Goal: Task Accomplishment & Management: Use online tool/utility

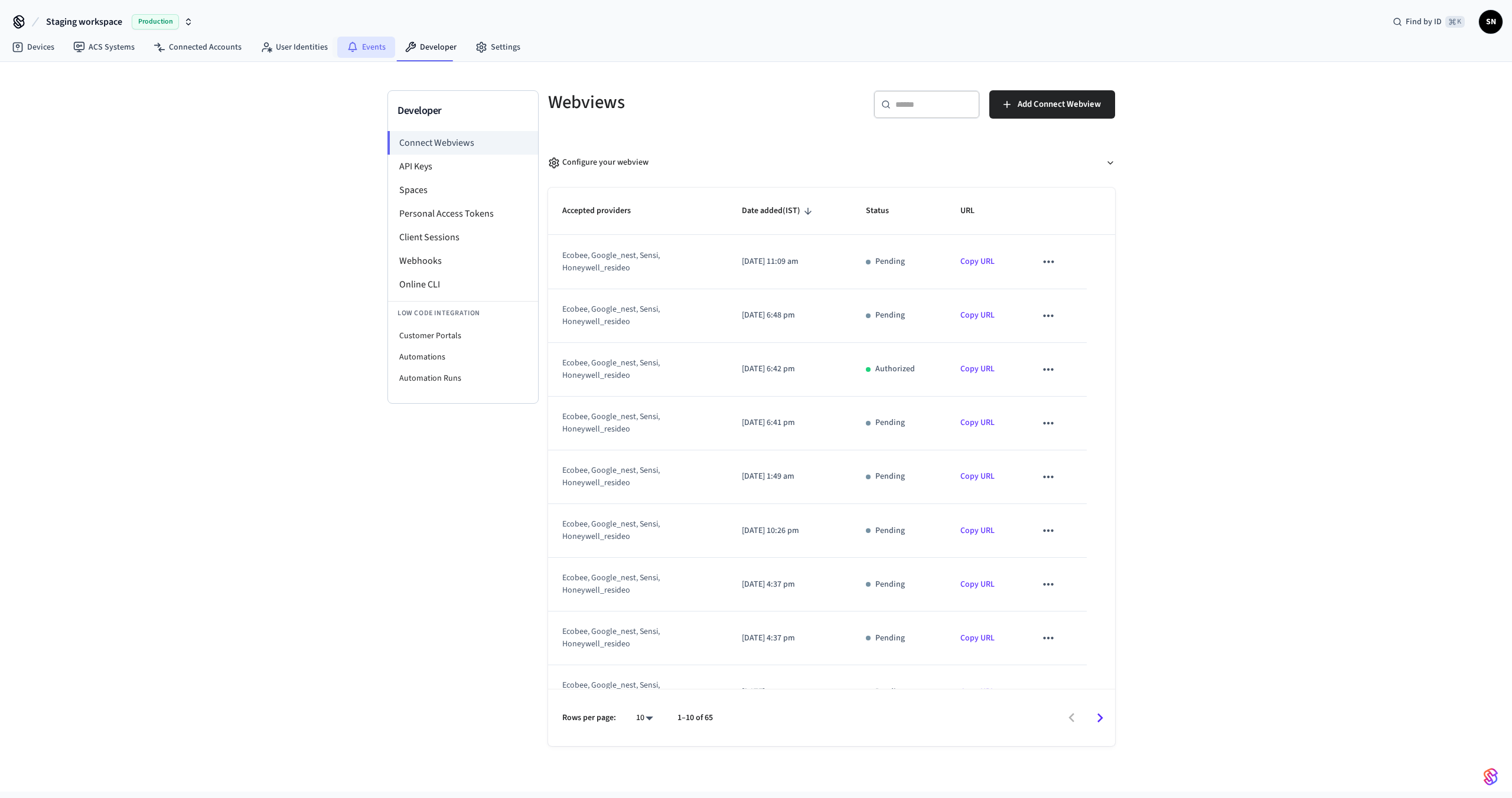
click at [349, 51] on icon at bounding box center [352, 47] width 12 height 12
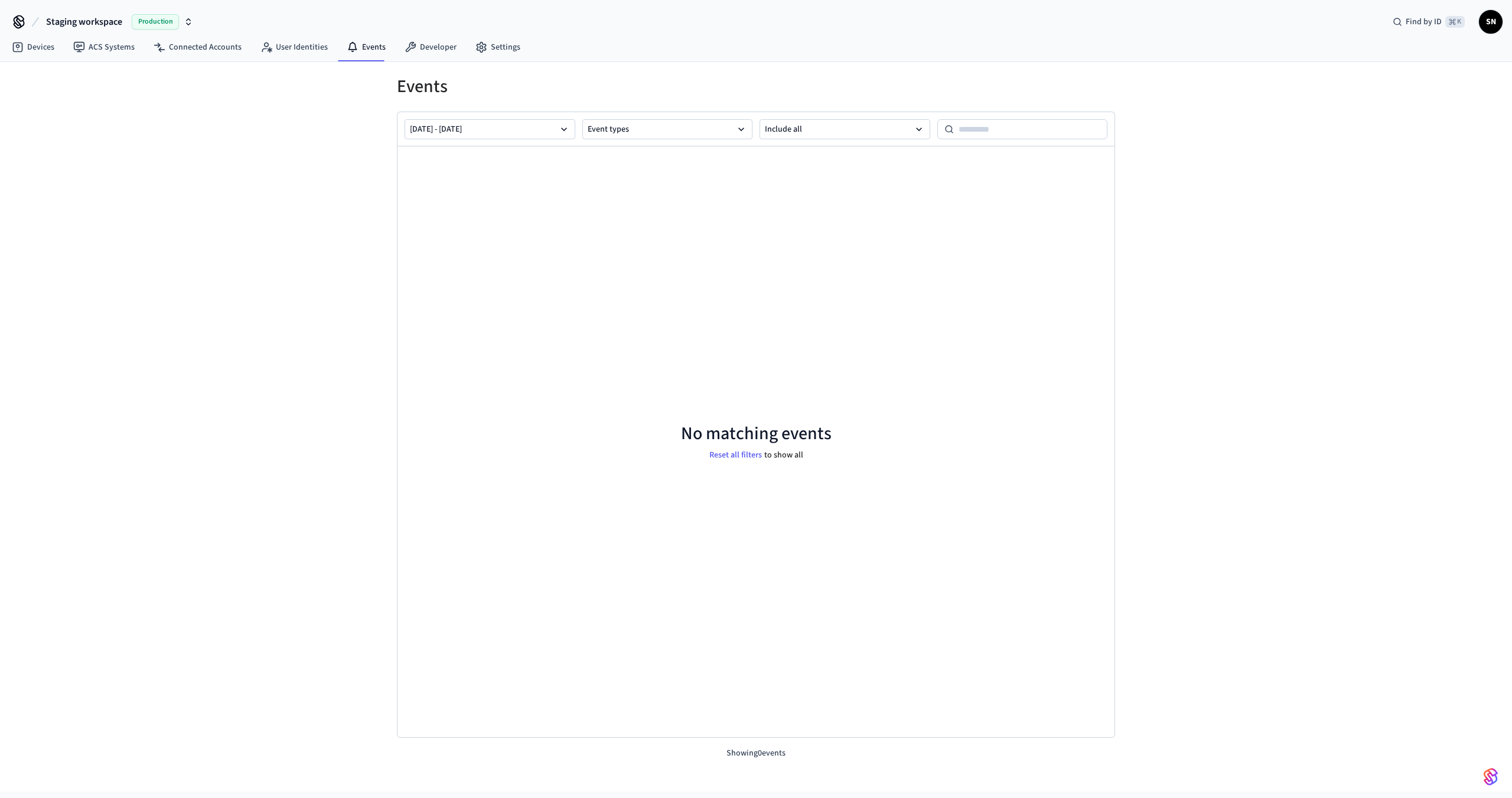
click at [308, 66] on div "Events [DATE] - [DATE] Event types Include all No matching events Reset all fil…" at bounding box center [756, 426] width 1512 height 730
click at [291, 48] on link "User Identities" at bounding box center [294, 47] width 86 height 21
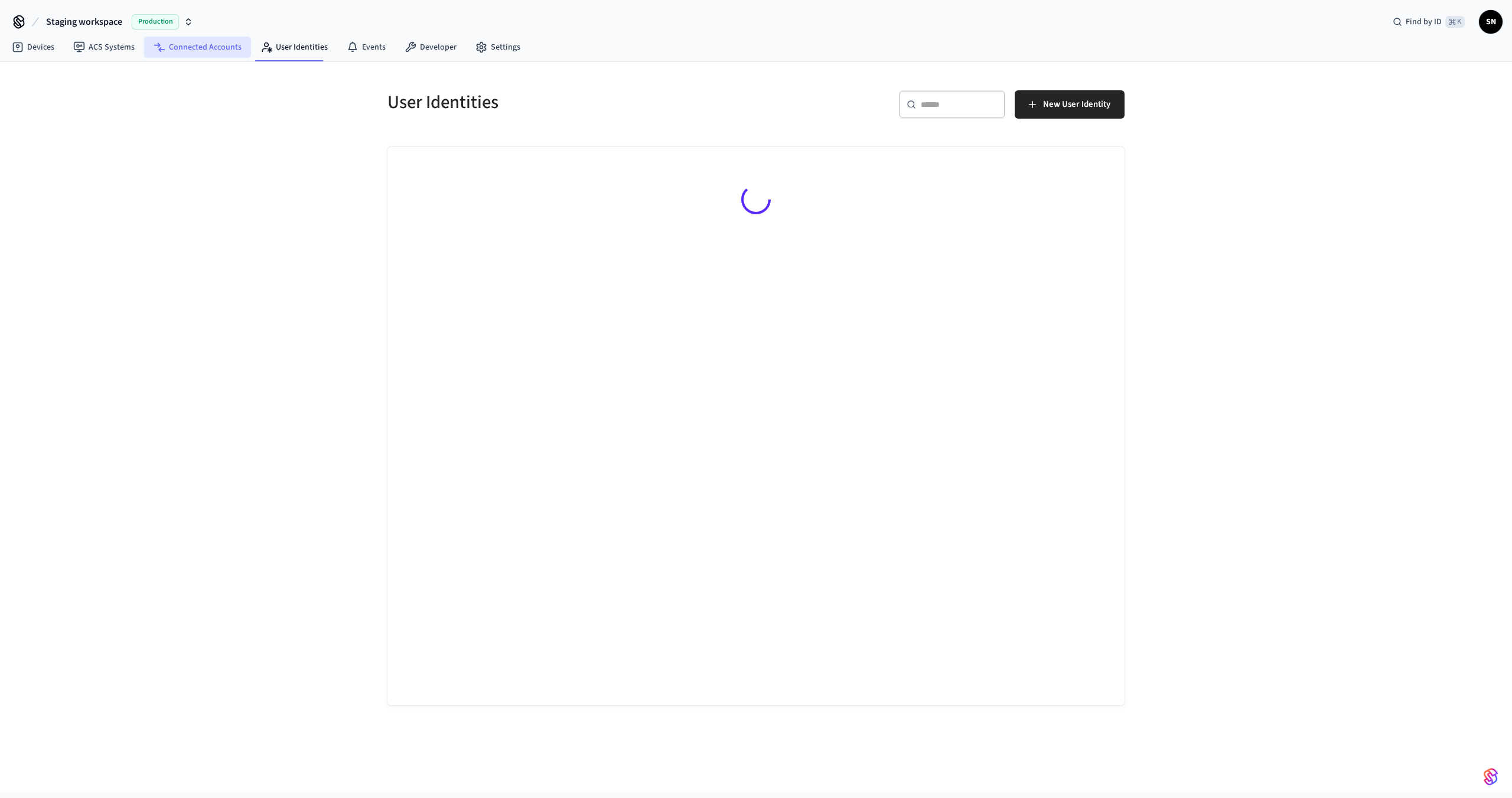
click at [216, 44] on link "Connected Accounts" at bounding box center [197, 47] width 107 height 21
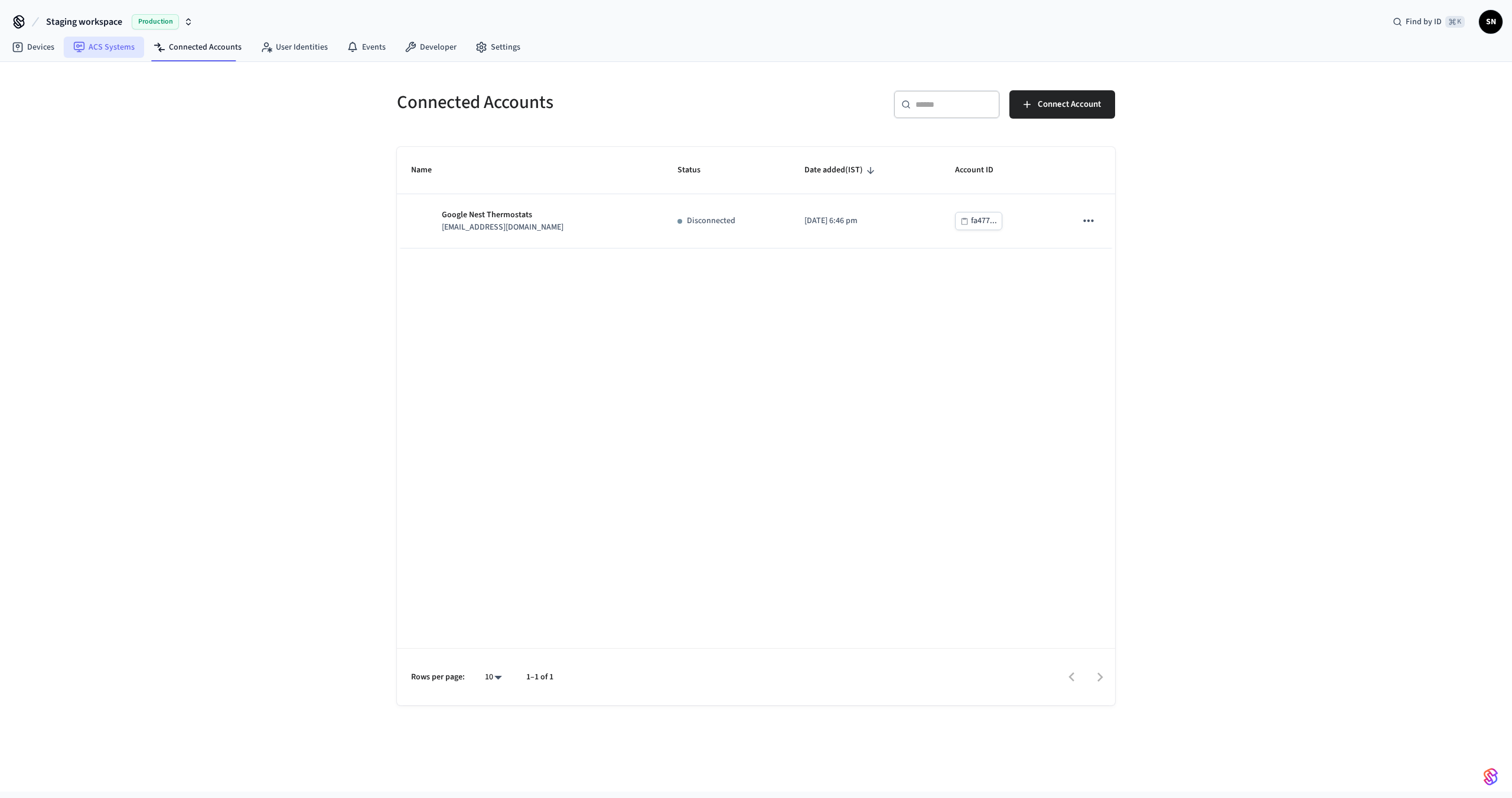
click at [101, 49] on link "ACS Systems" at bounding box center [104, 47] width 80 height 21
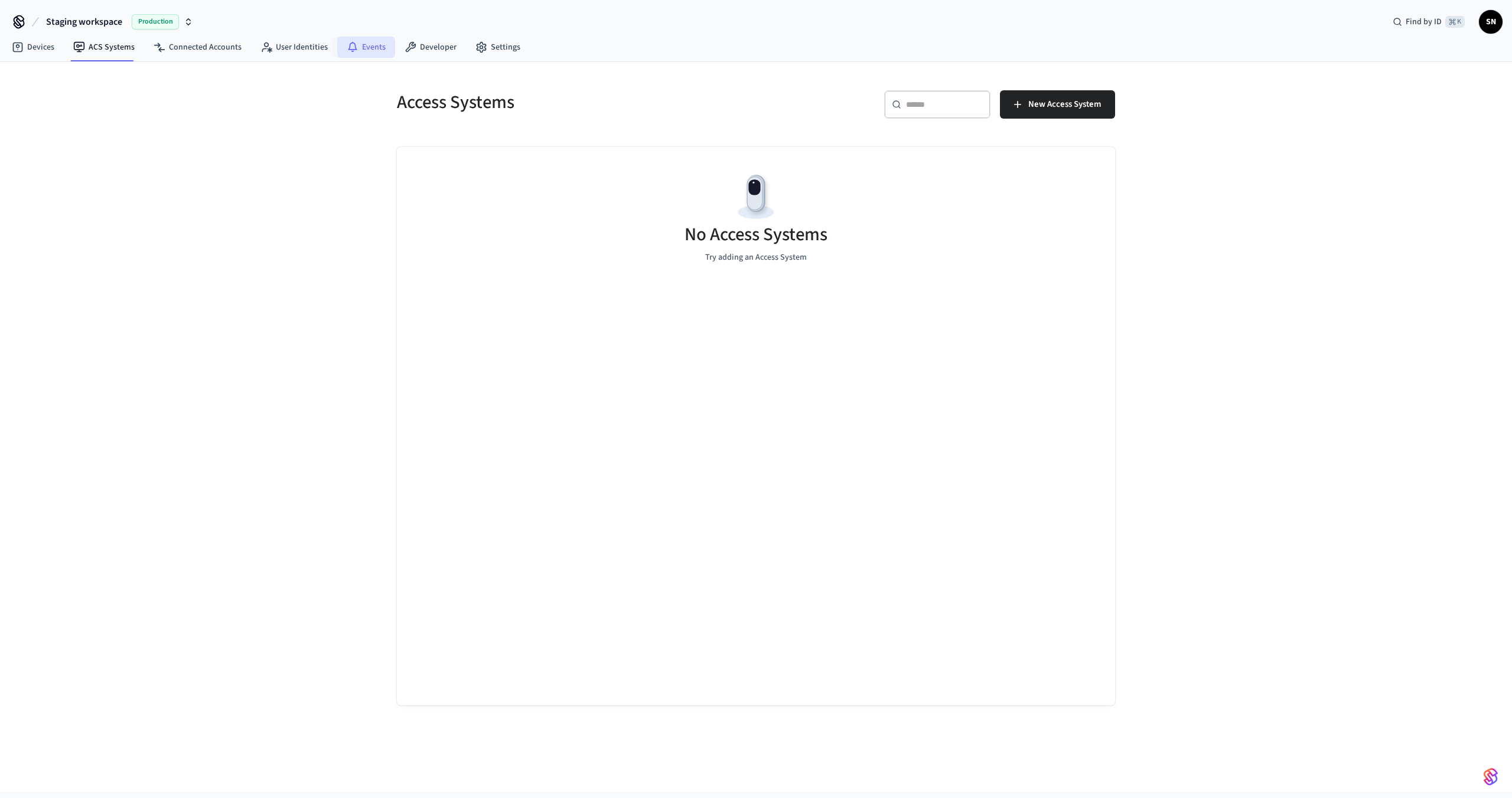
click at [356, 46] on link "Events" at bounding box center [366, 47] width 58 height 21
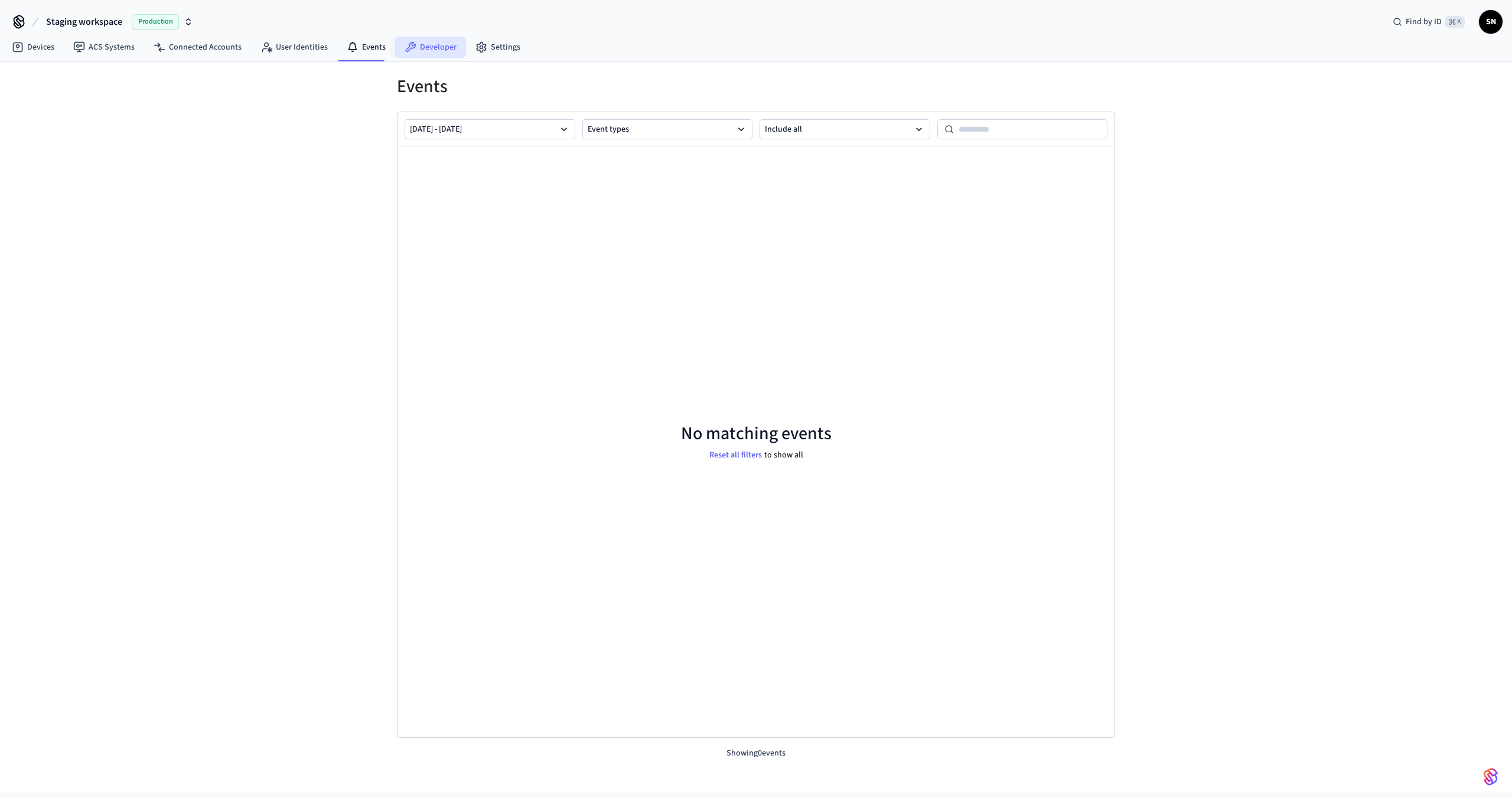
click at [417, 51] on link "Developer" at bounding box center [431, 47] width 71 height 21
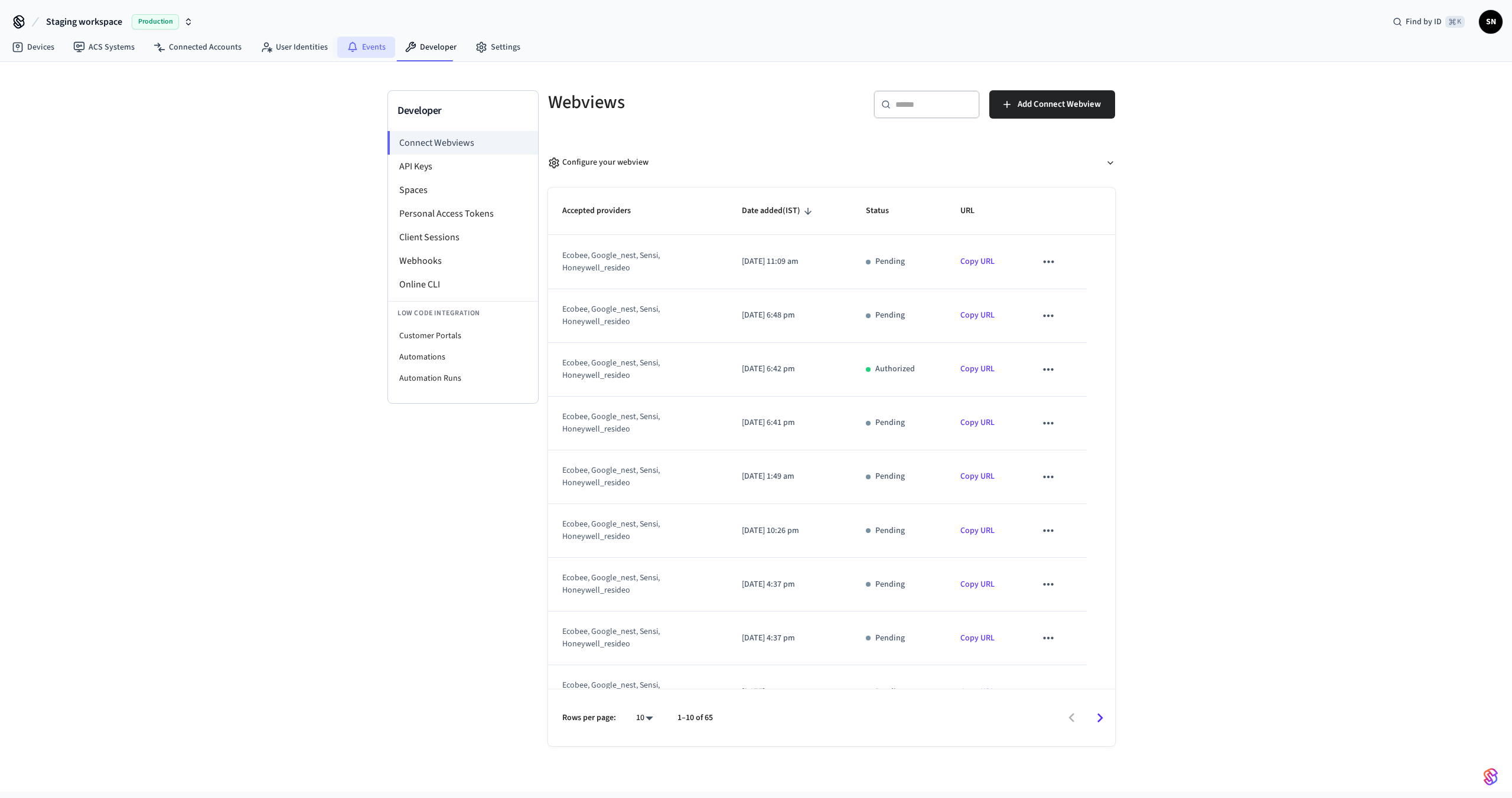
click at [374, 46] on link "Events" at bounding box center [366, 47] width 58 height 21
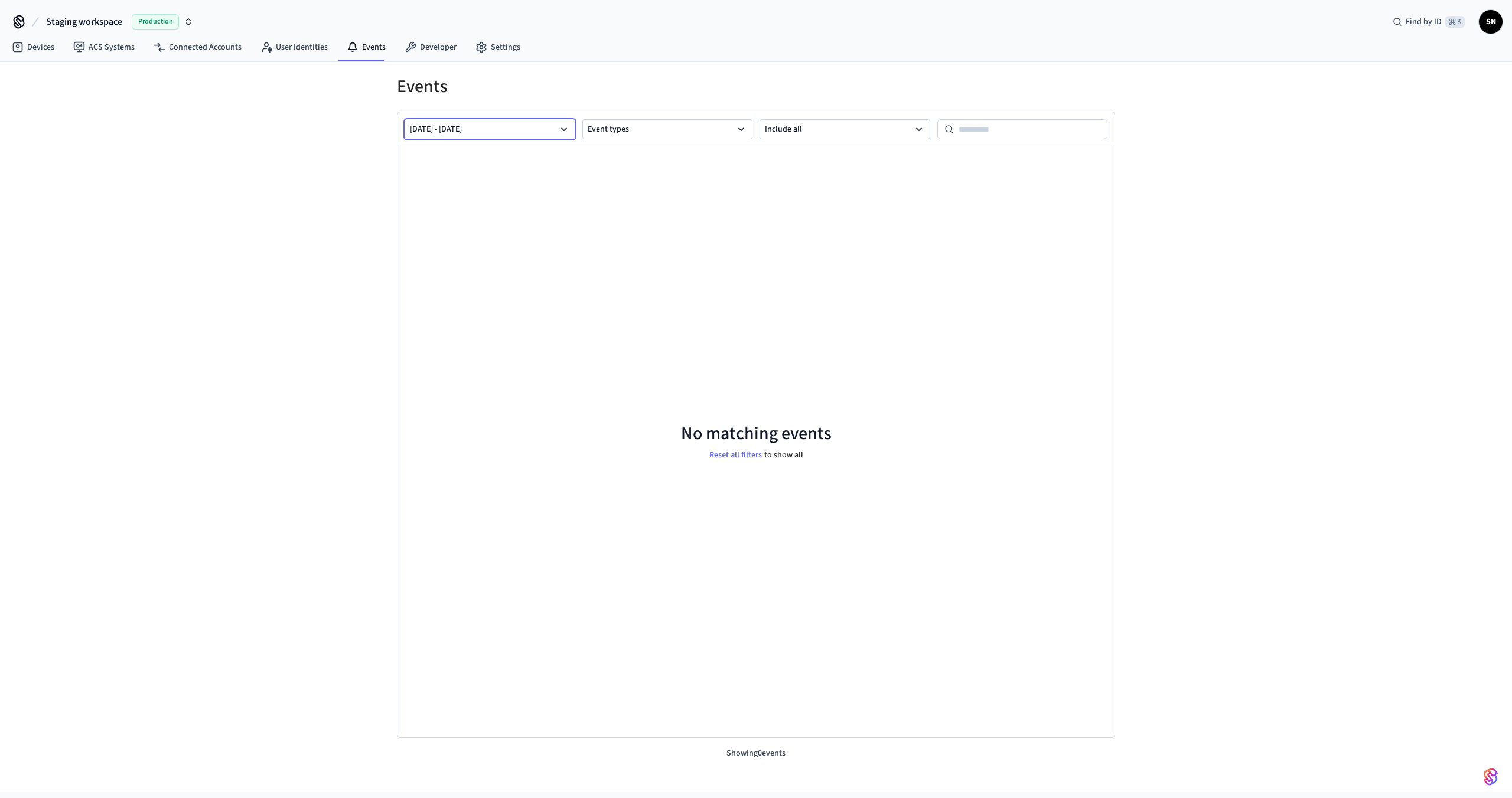
click at [534, 131] on button "[DATE] - [DATE]" at bounding box center [490, 129] width 171 height 20
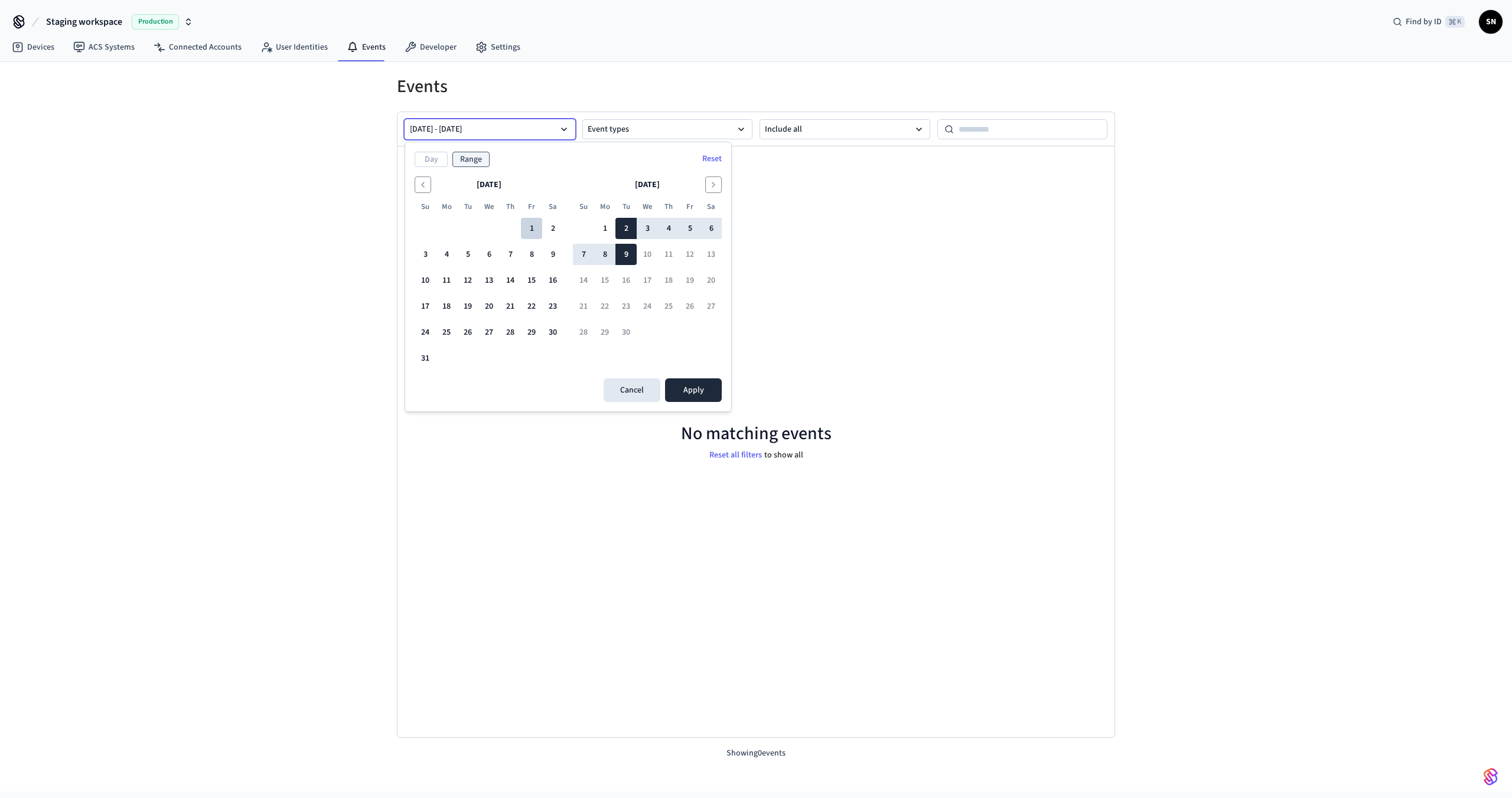
click at [534, 222] on button "1" at bounding box center [531, 228] width 21 height 21
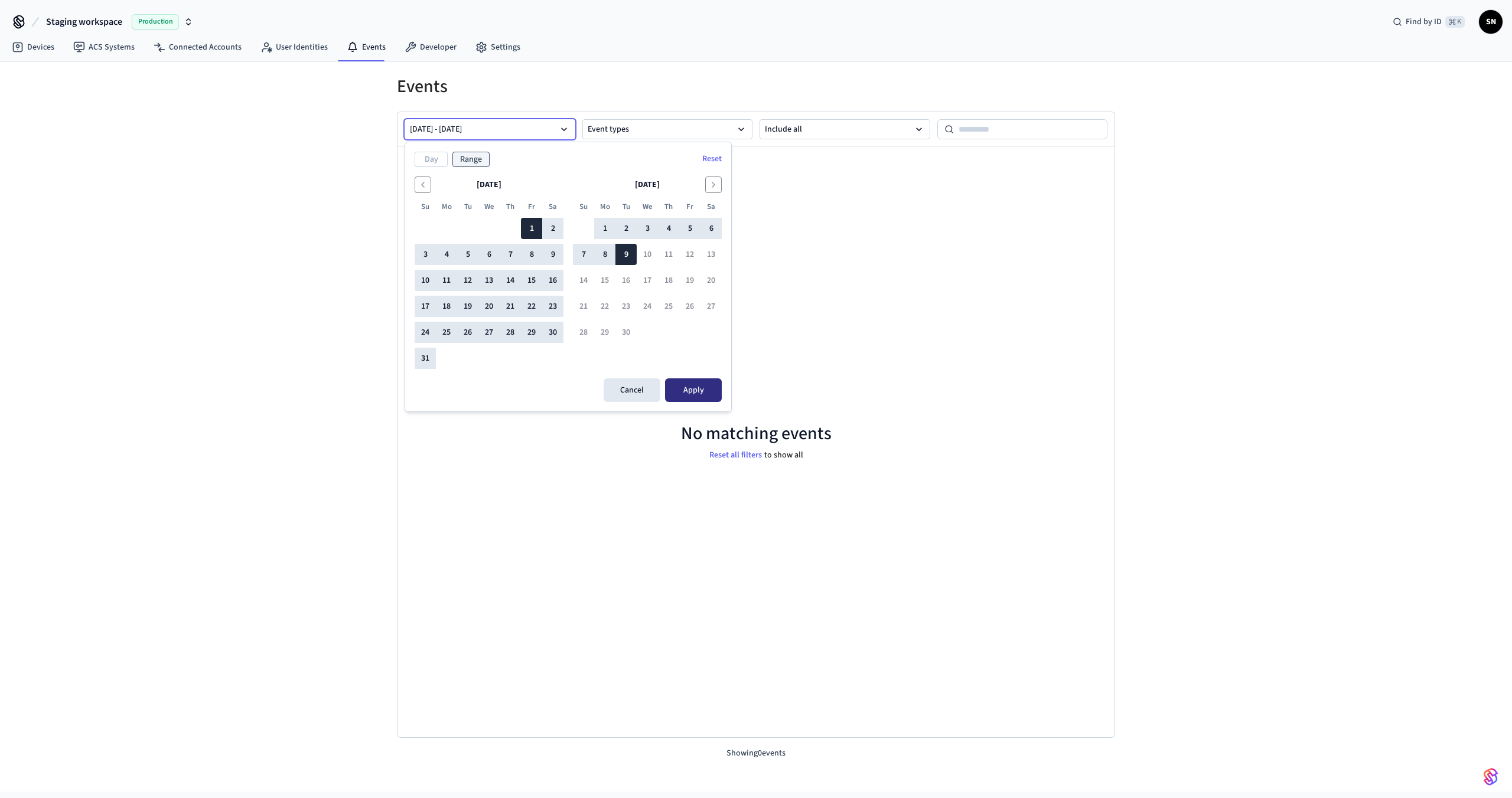
click at [669, 378] on button "Apply" at bounding box center [693, 389] width 56 height 23
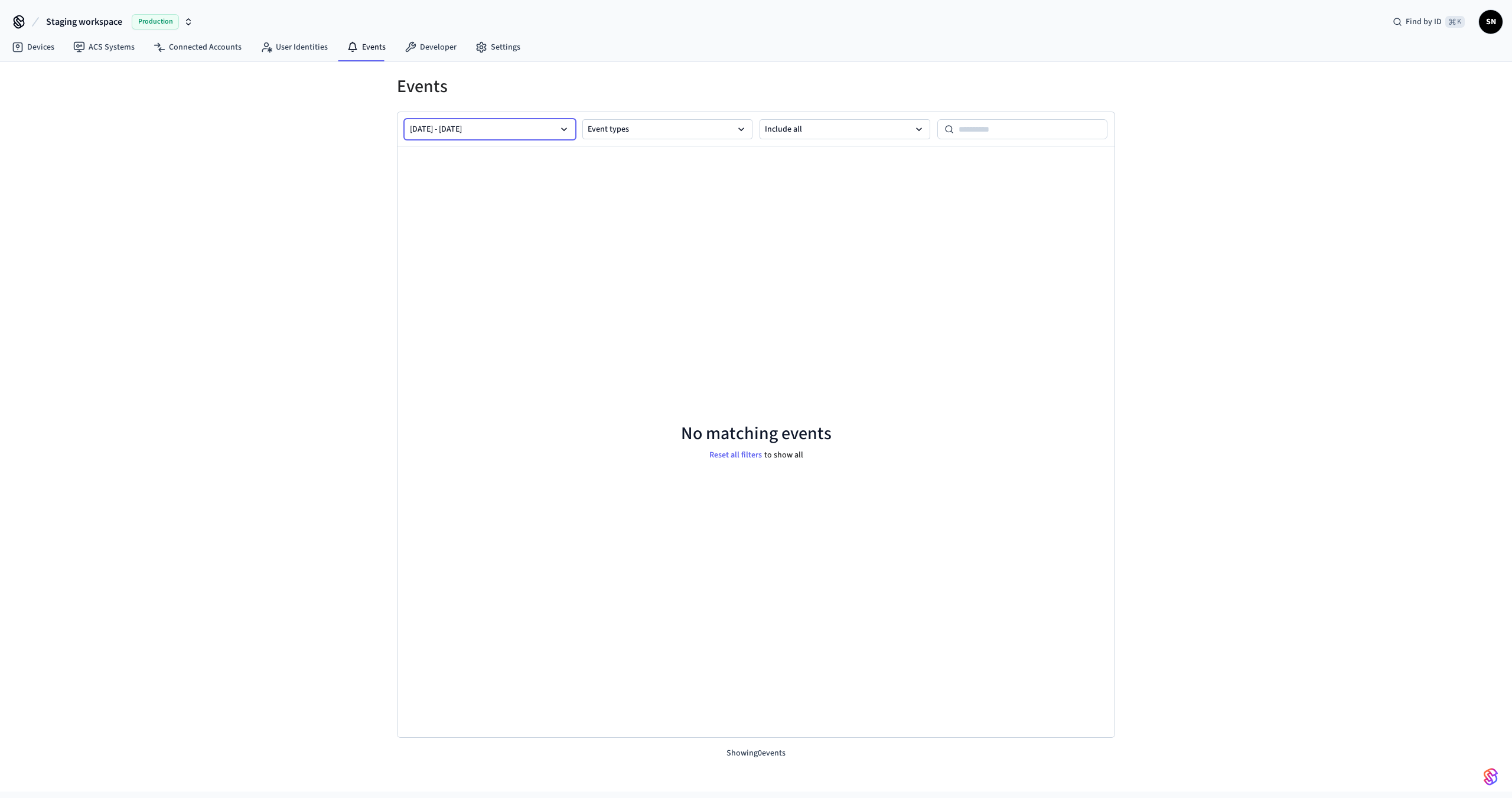
click at [550, 122] on button "[DATE] - [DATE]" at bounding box center [490, 129] width 171 height 20
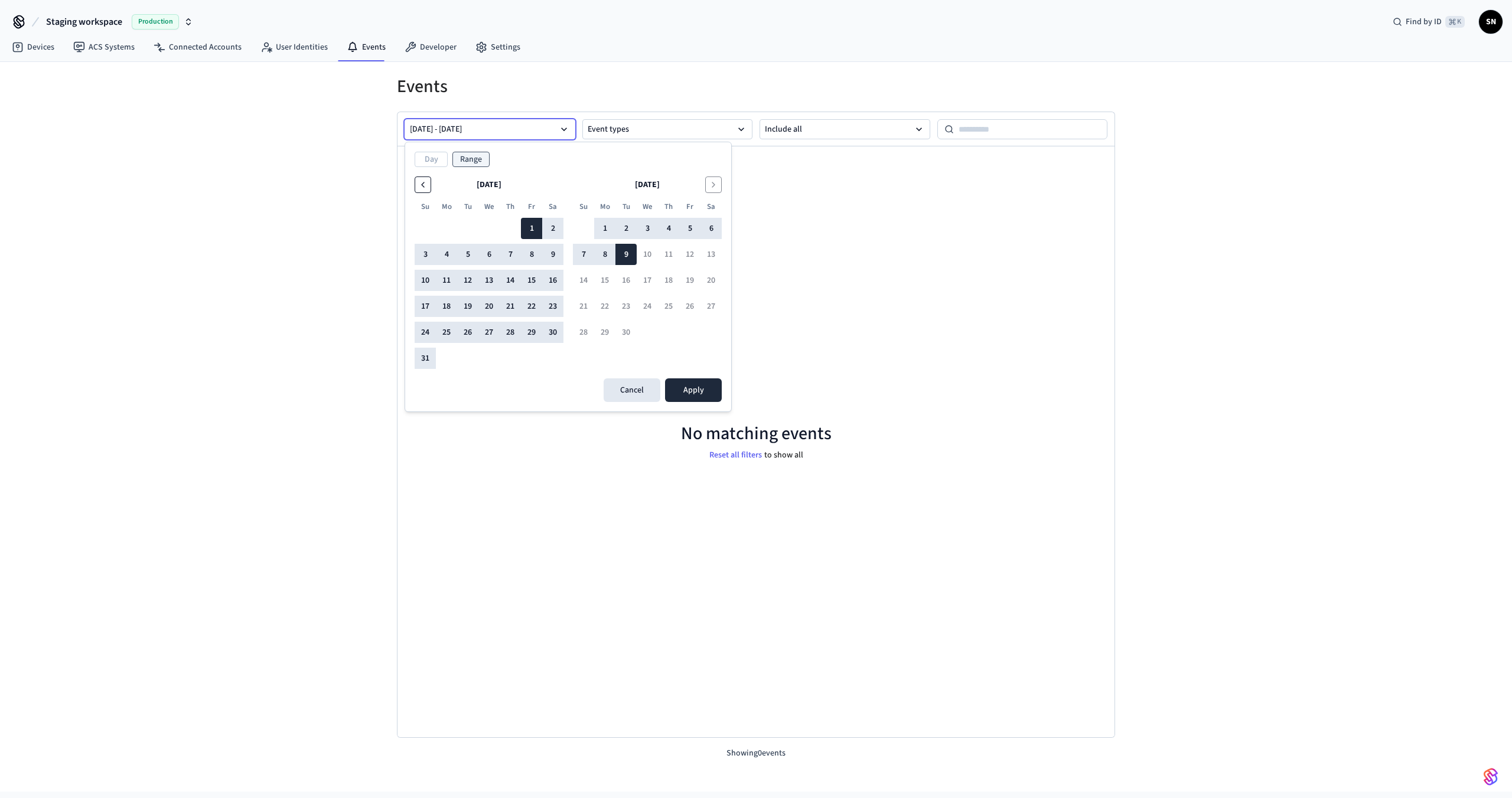
click at [424, 186] on icon "Go to the Previous Month" at bounding box center [423, 185] width 10 height 10
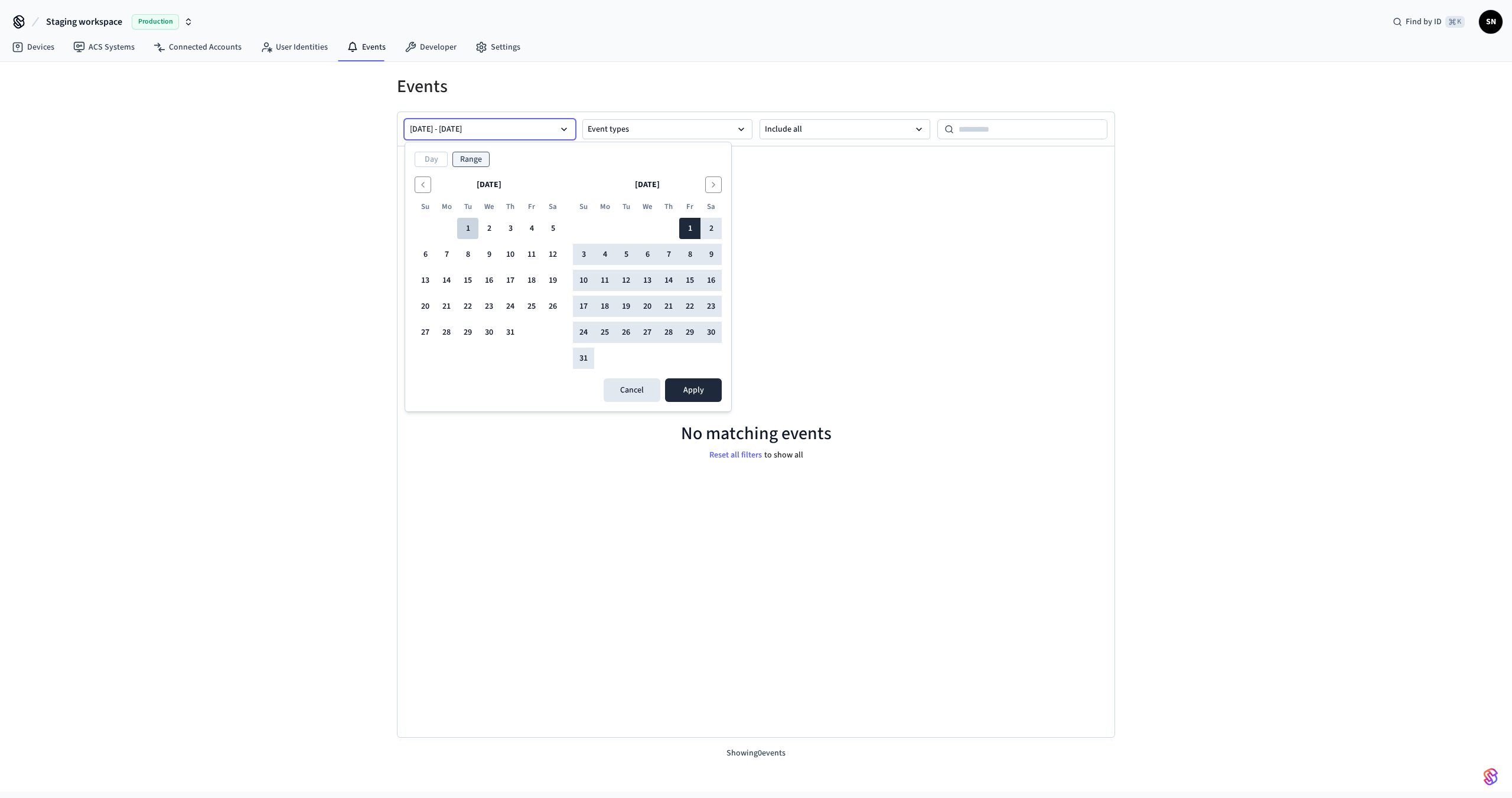
click at [471, 232] on button "1" at bounding box center [468, 228] width 21 height 21
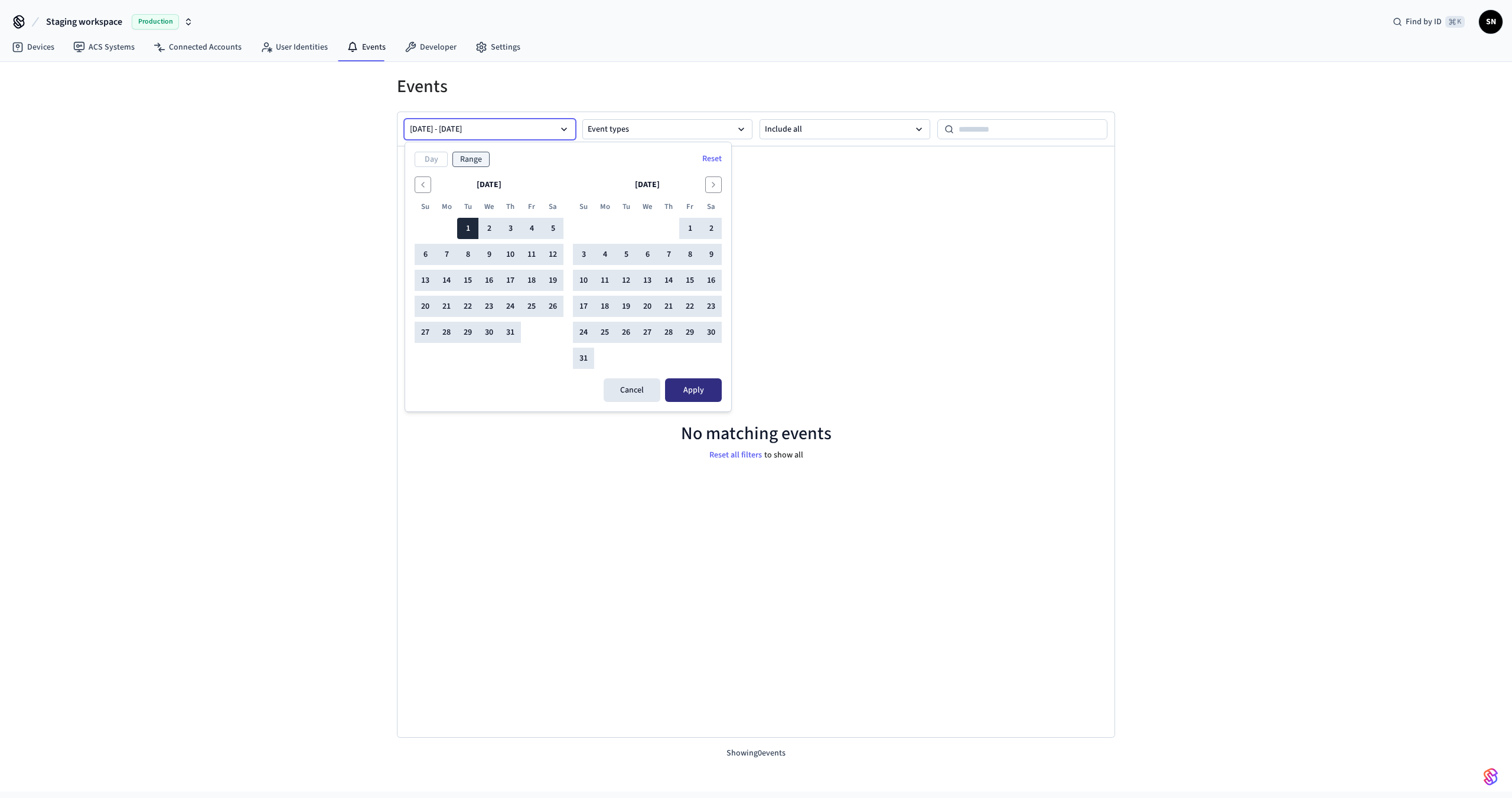
click at [685, 386] on button "Apply" at bounding box center [693, 389] width 56 height 23
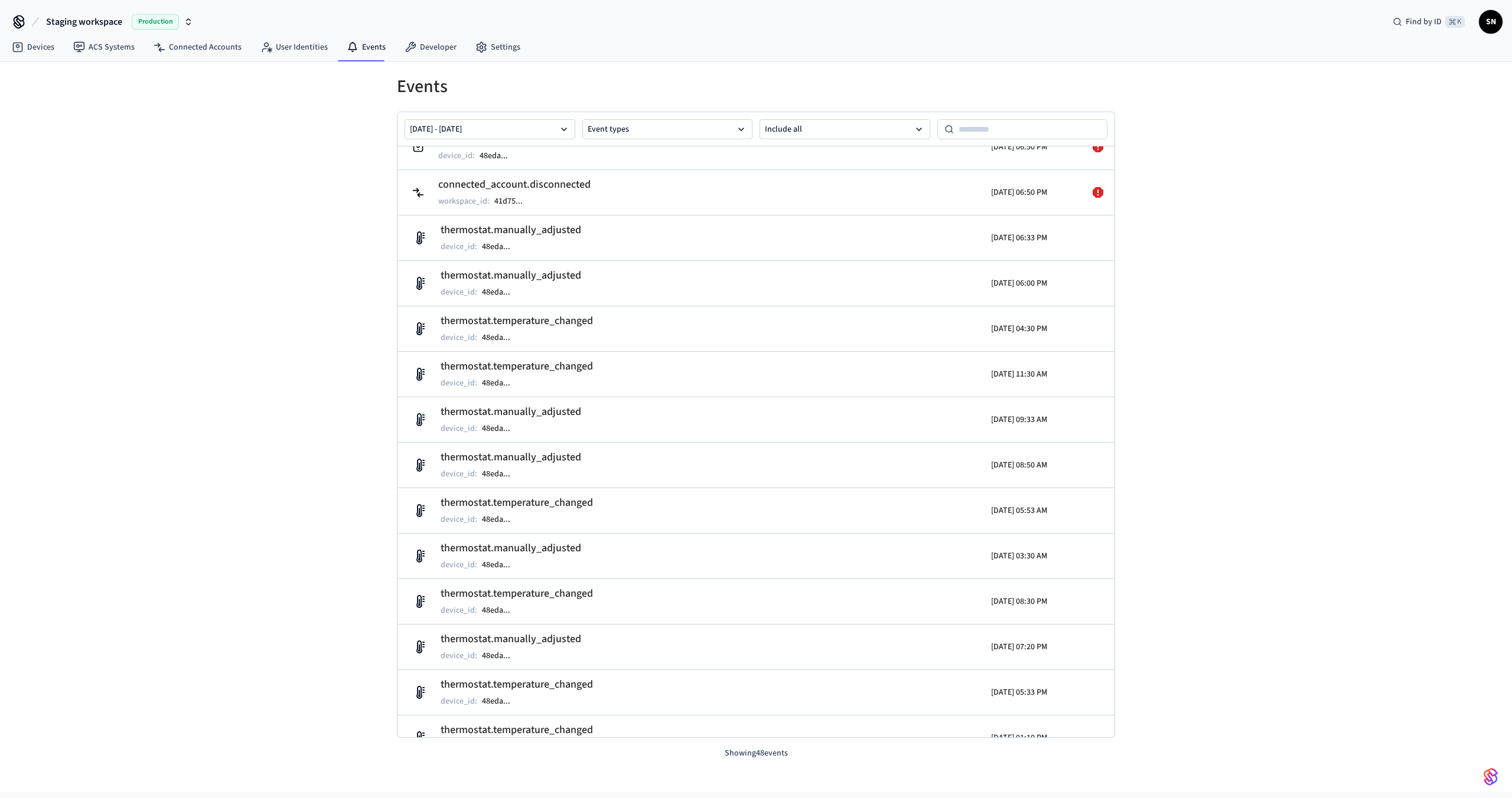
scroll to position [23, 0]
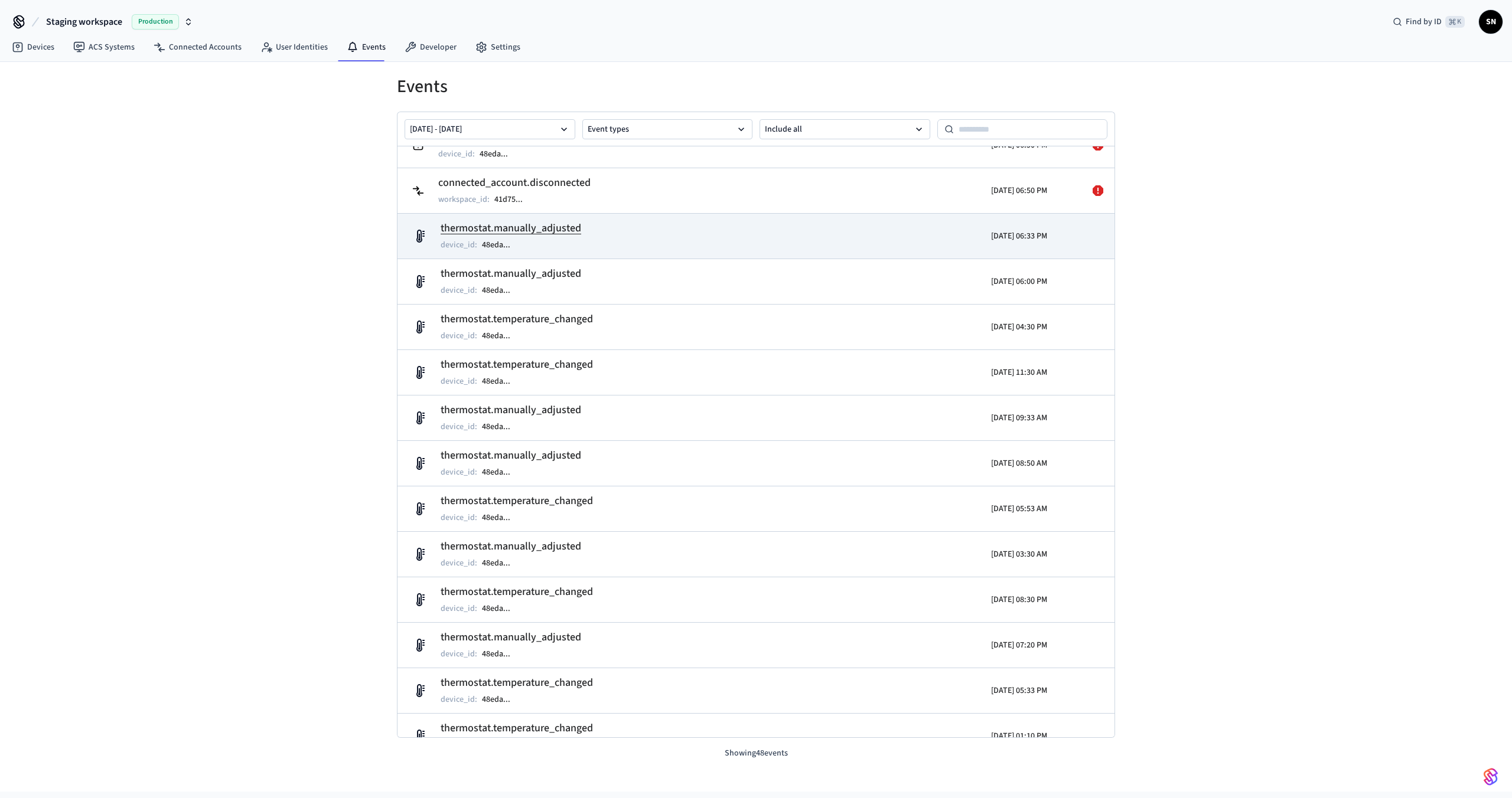
click at [550, 224] on h2 "thermostat.manually_adjusted" at bounding box center [510, 228] width 141 height 17
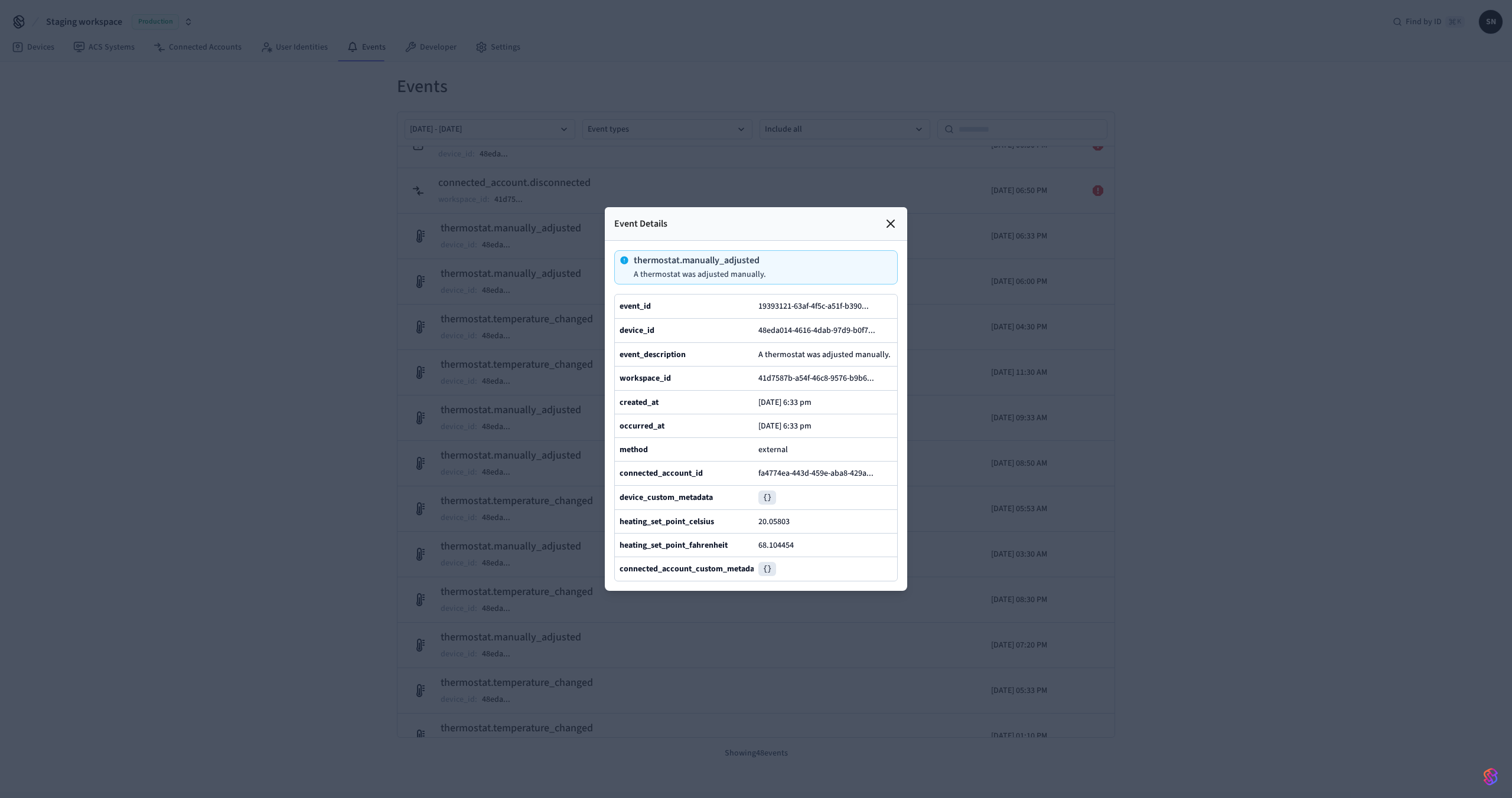
click at [897, 216] on icon at bounding box center [891, 224] width 14 height 14
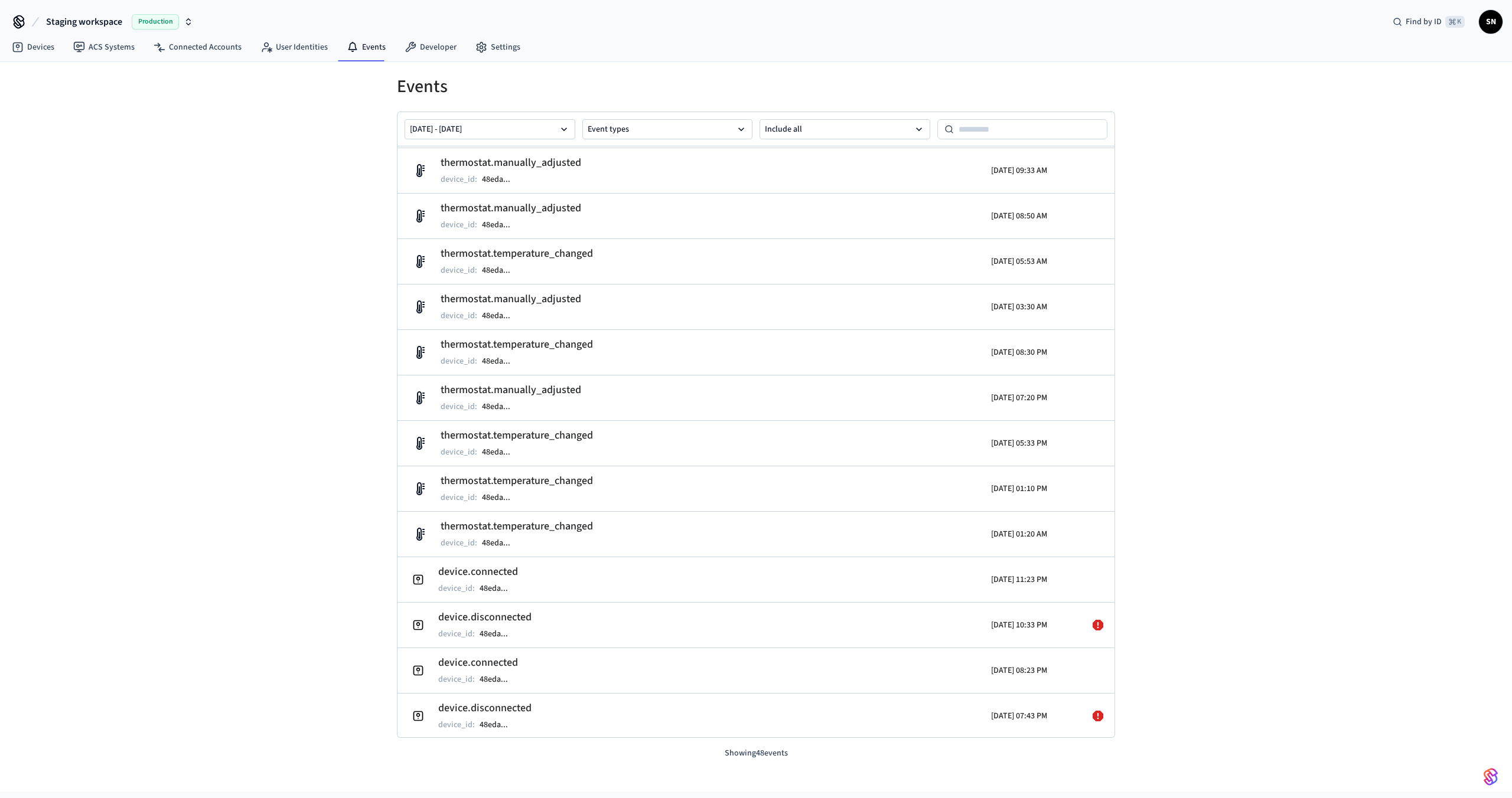
scroll to position [0, 0]
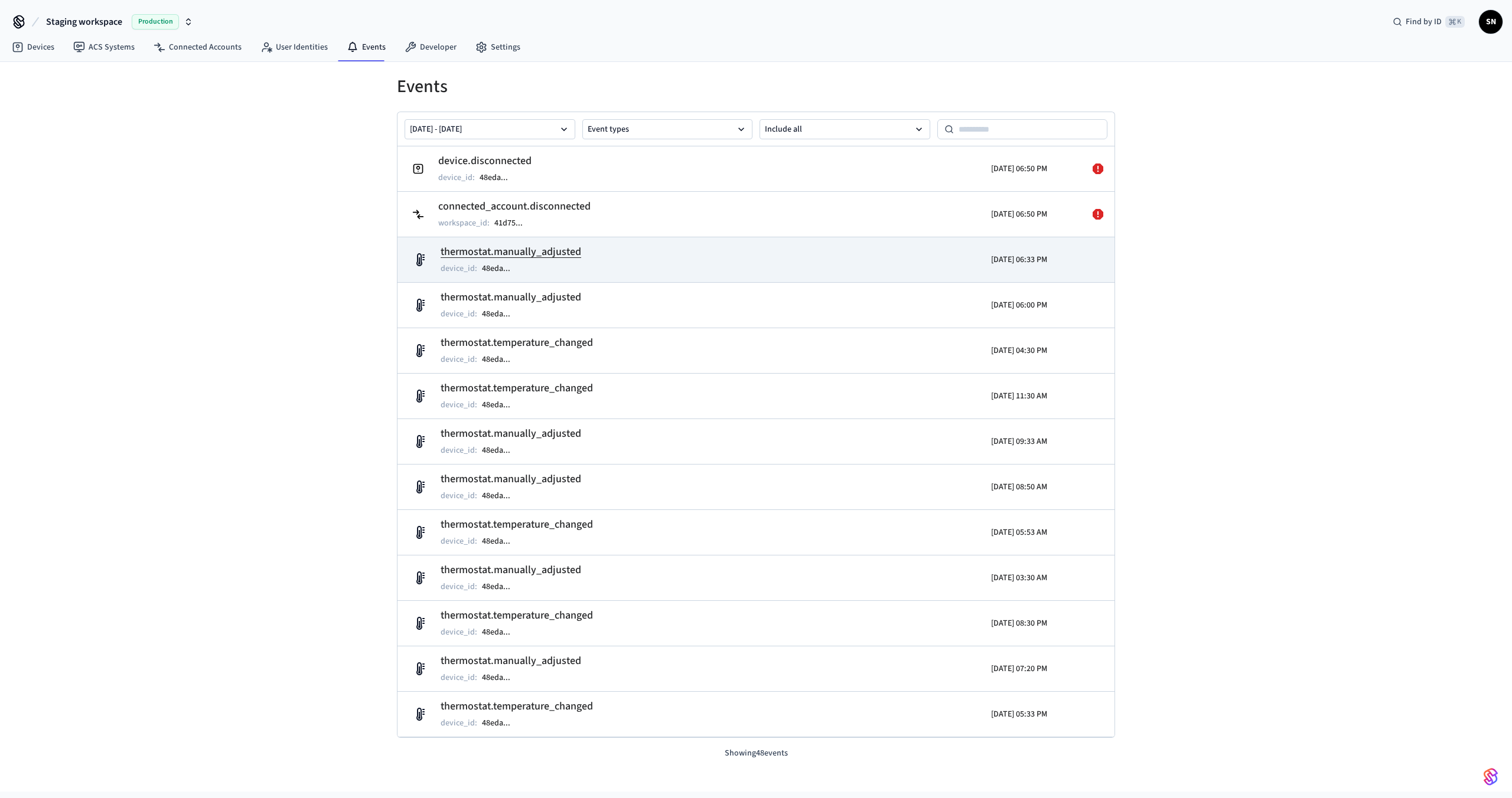
click at [545, 253] on h2 "thermostat.manually_adjusted" at bounding box center [510, 252] width 141 height 17
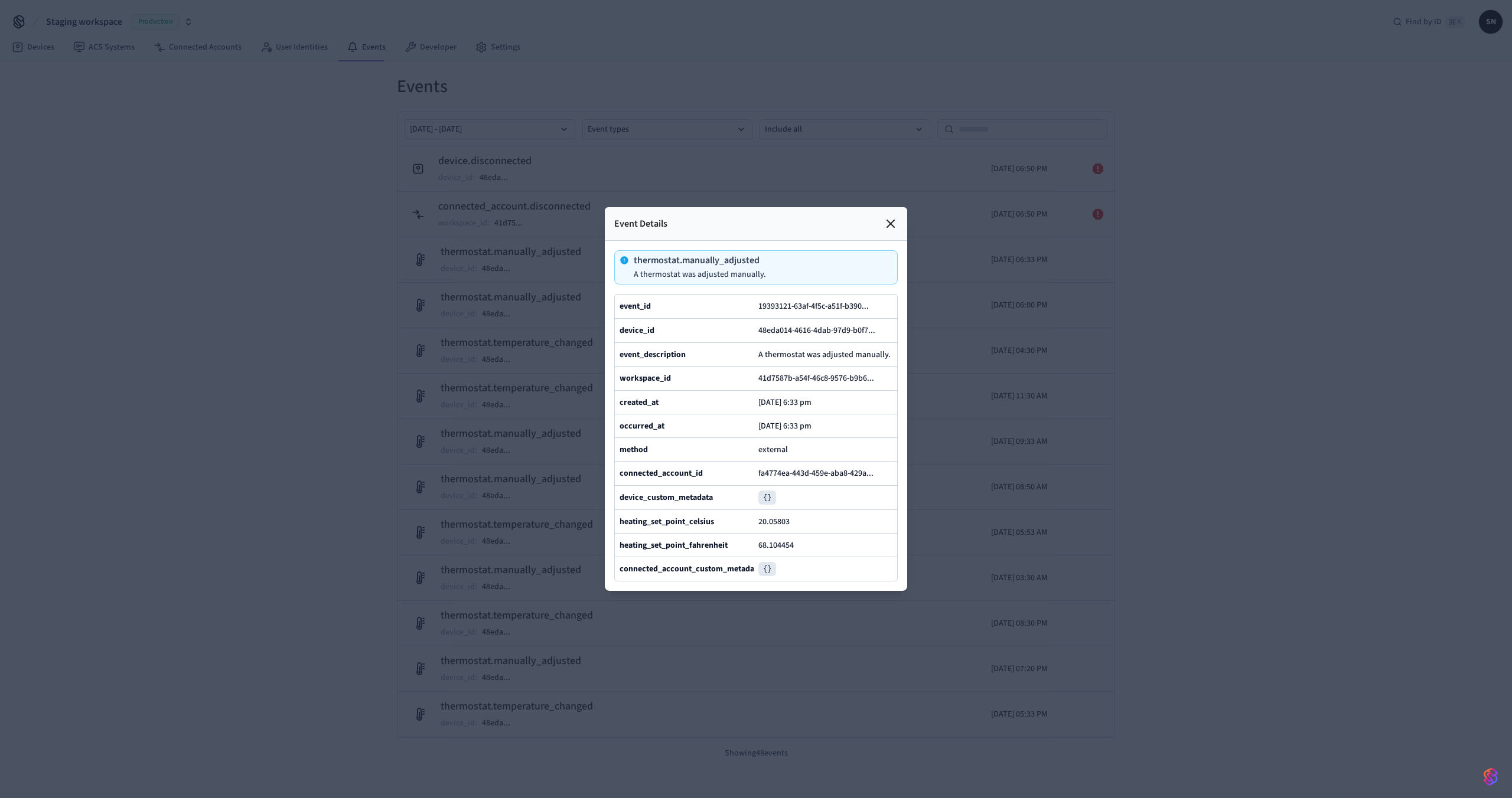
click at [377, 360] on div at bounding box center [756, 399] width 1512 height 798
click at [896, 216] on icon at bounding box center [891, 224] width 14 height 14
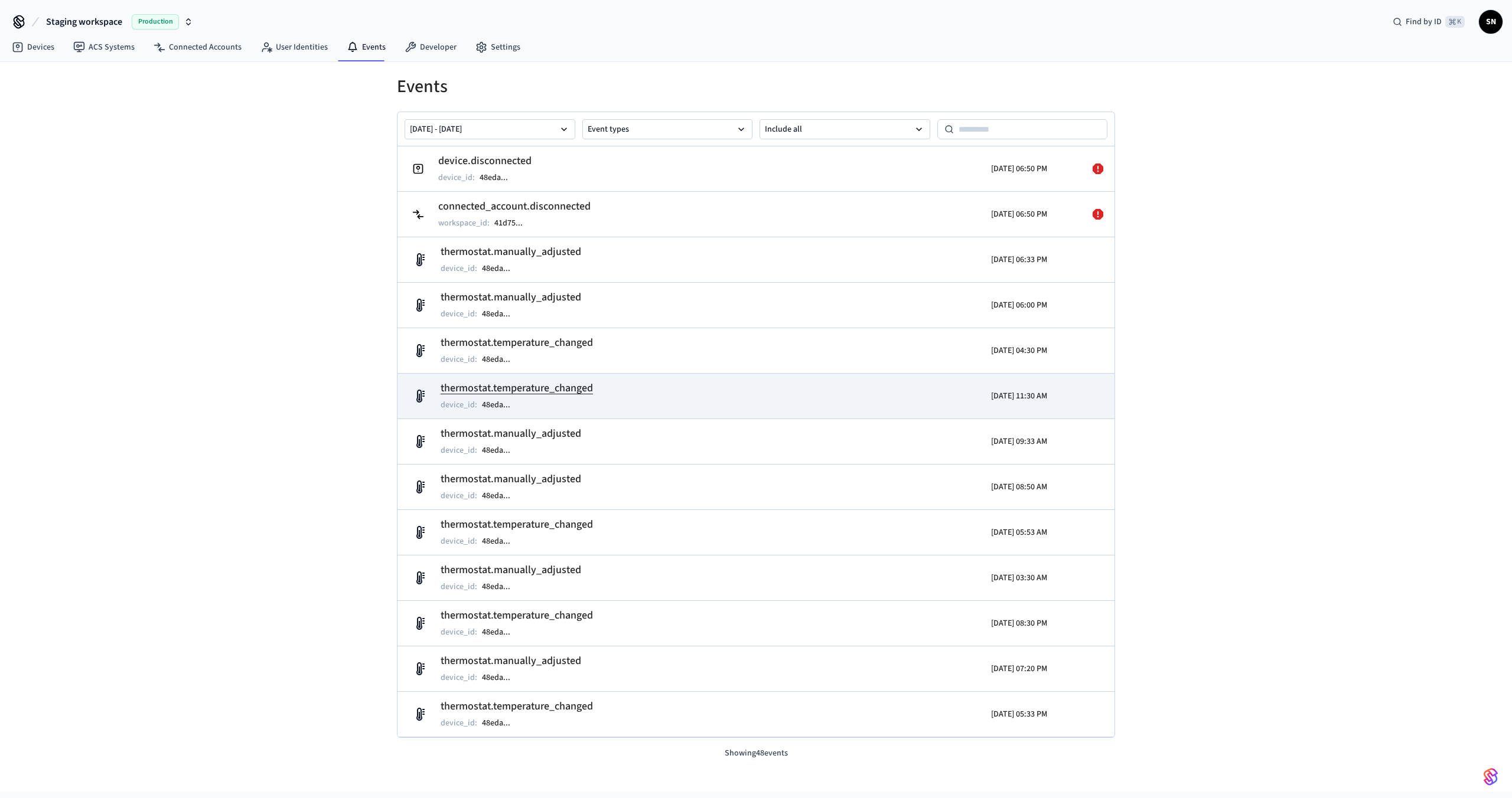
click at [505, 384] on h2 "thermostat.temperature_changed" at bounding box center [516, 389] width 152 height 17
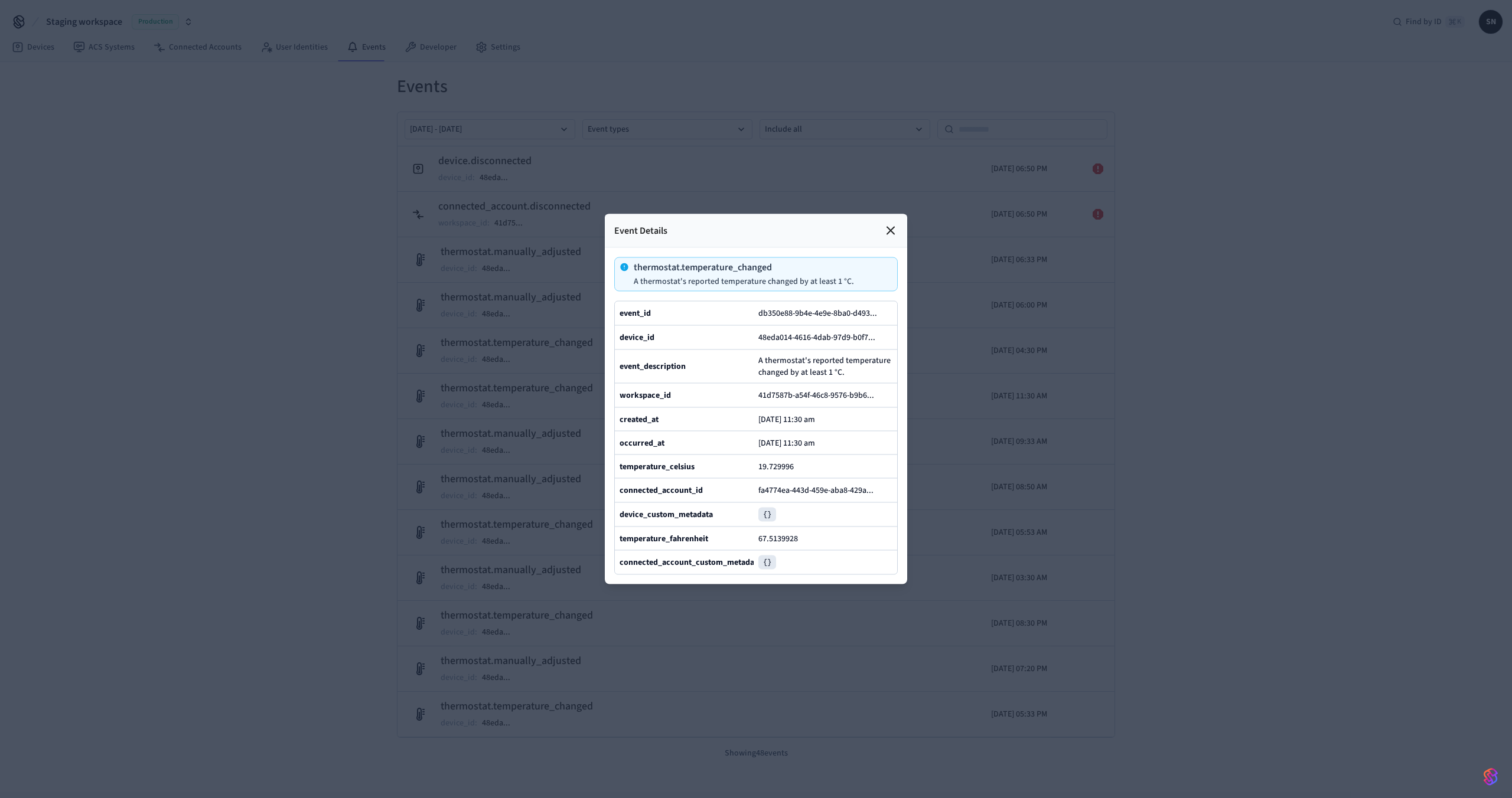
click at [893, 224] on icon at bounding box center [891, 231] width 14 height 14
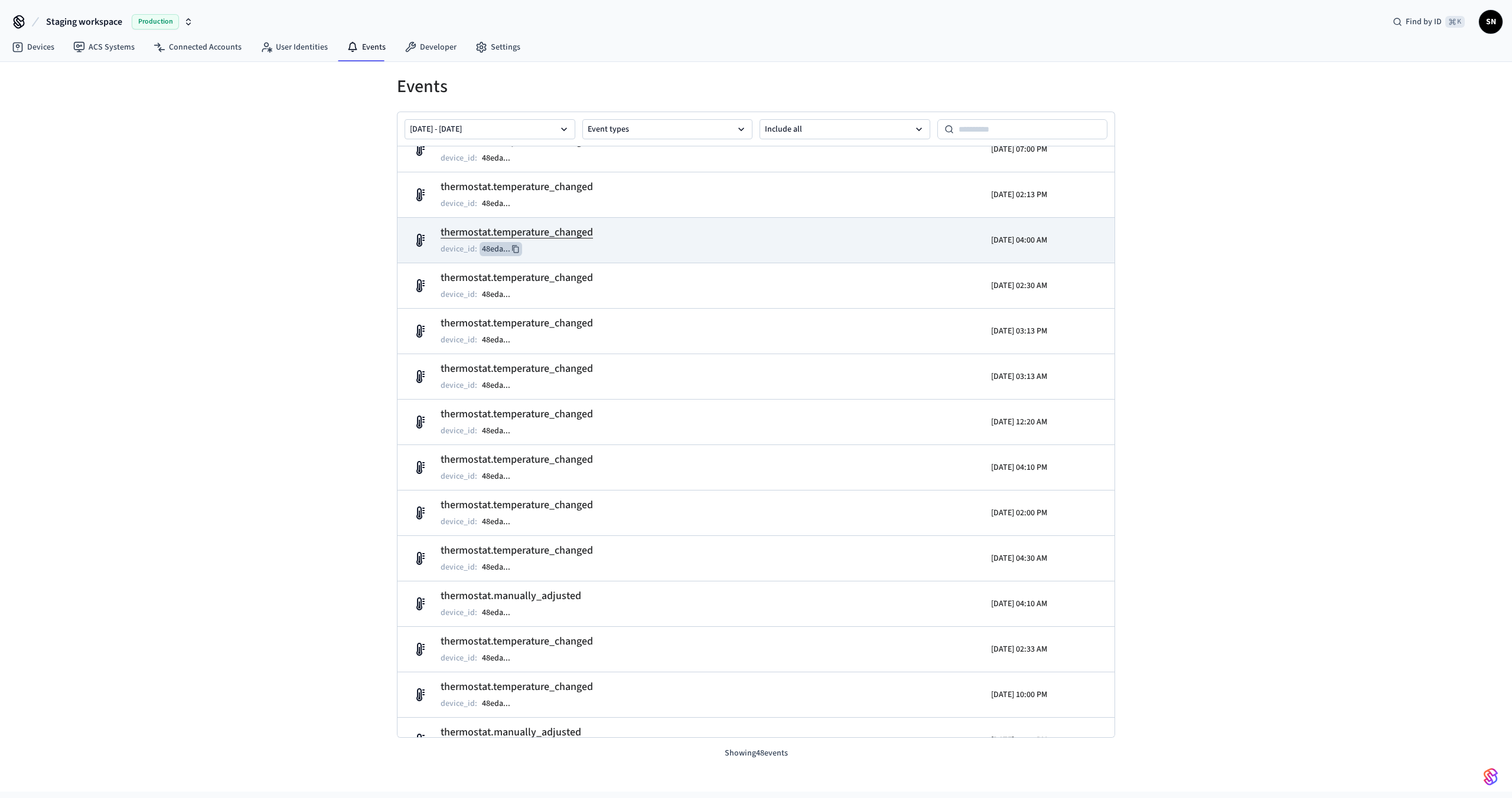
scroll to position [1014, 0]
click at [509, 231] on h2 "thermostat.temperature_changed" at bounding box center [516, 229] width 152 height 17
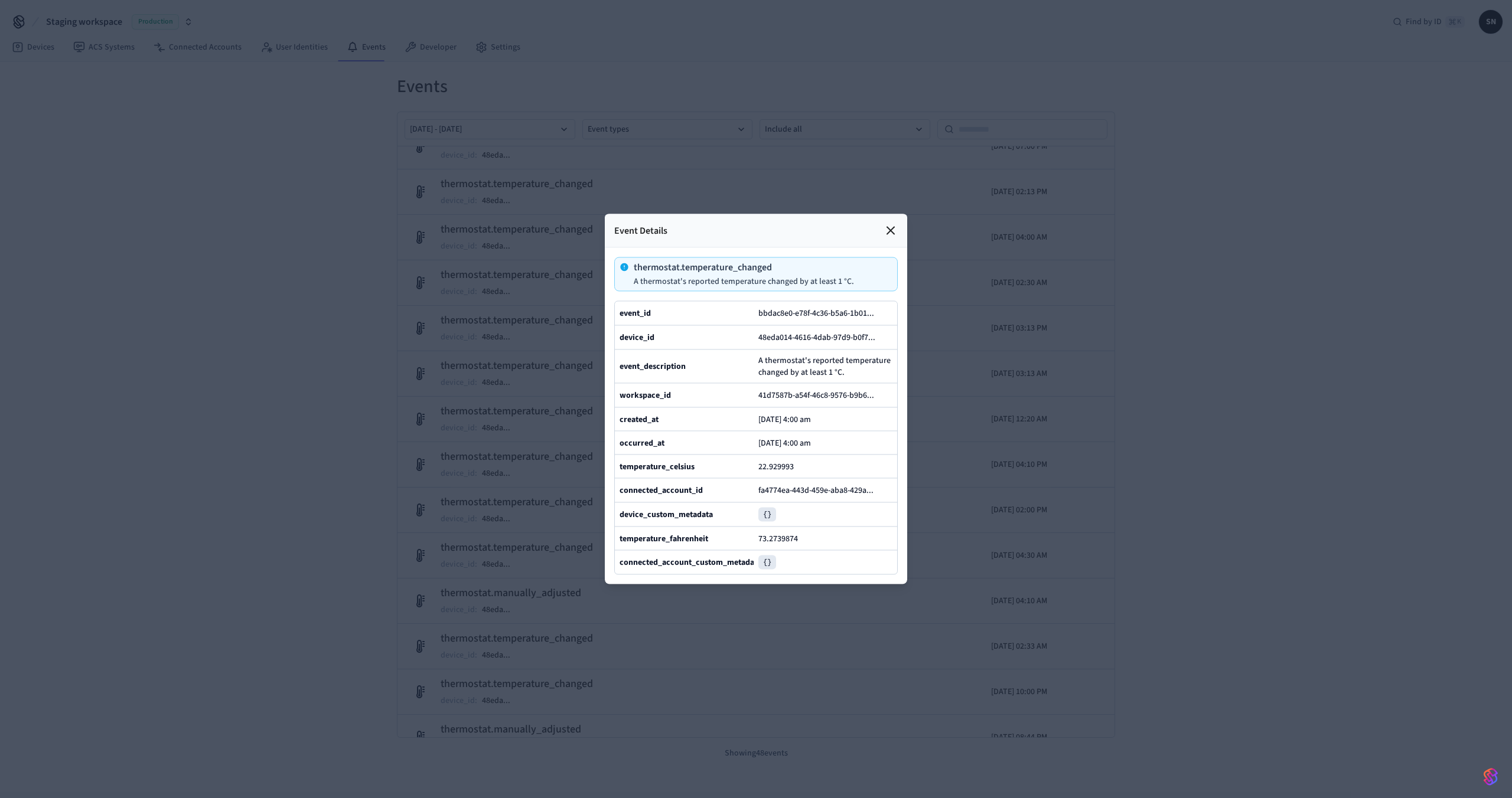
click at [897, 214] on div "Event Details" at bounding box center [756, 231] width 303 height 34
click at [888, 228] on icon at bounding box center [890, 231] width 7 height 7
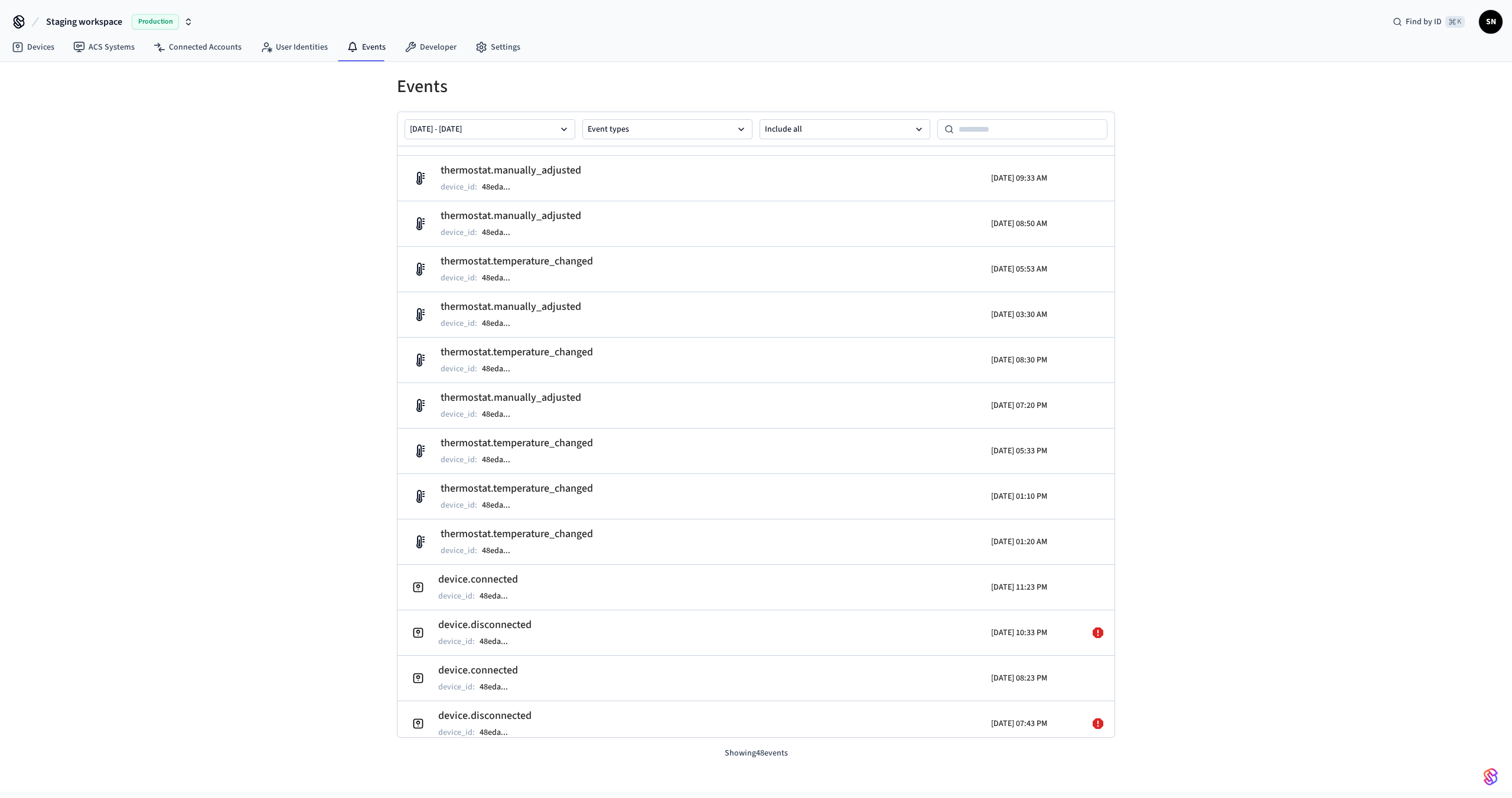
scroll to position [0, 0]
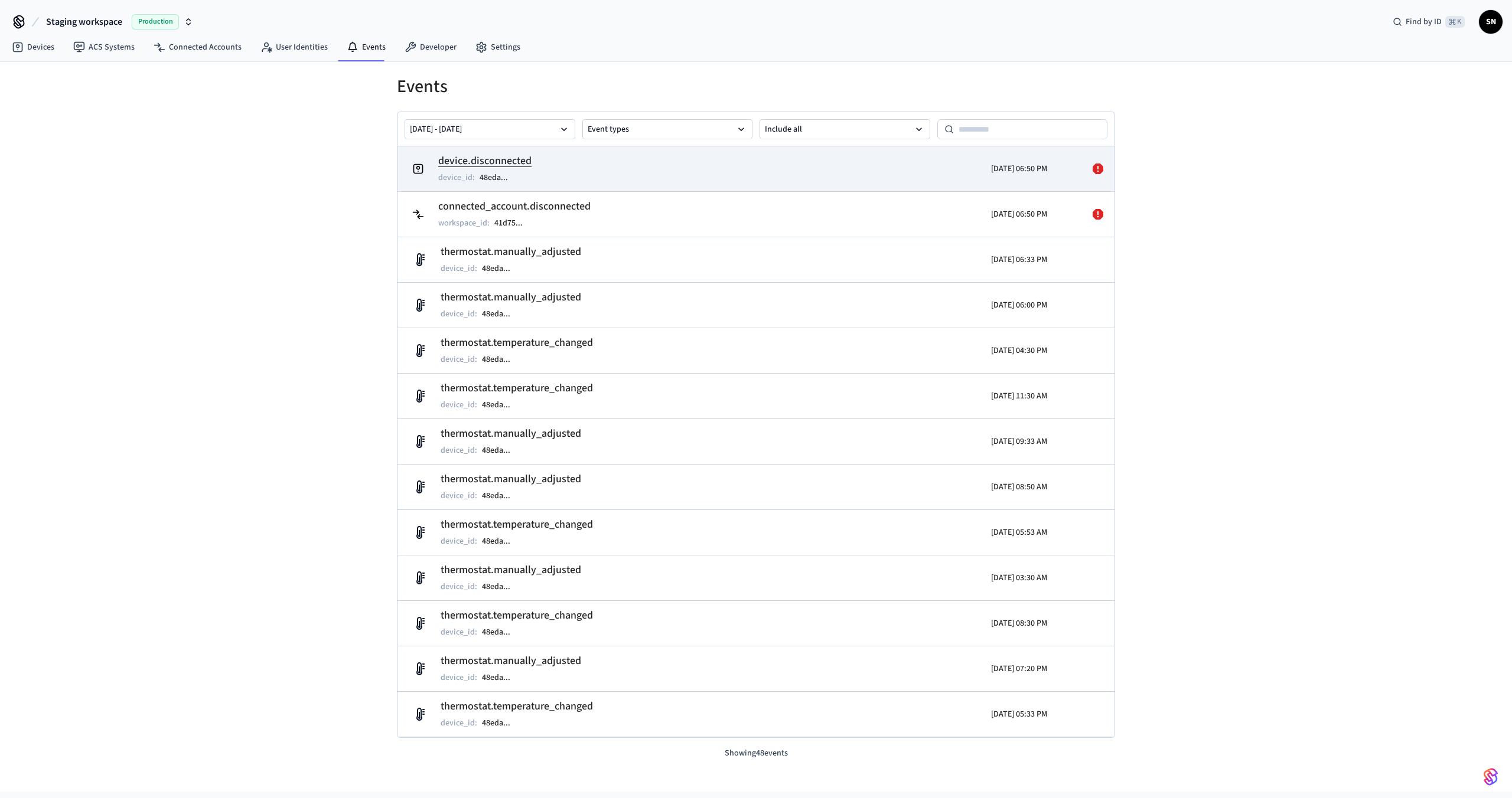
click at [507, 158] on h2 "device.disconnected" at bounding box center [485, 161] width 93 height 17
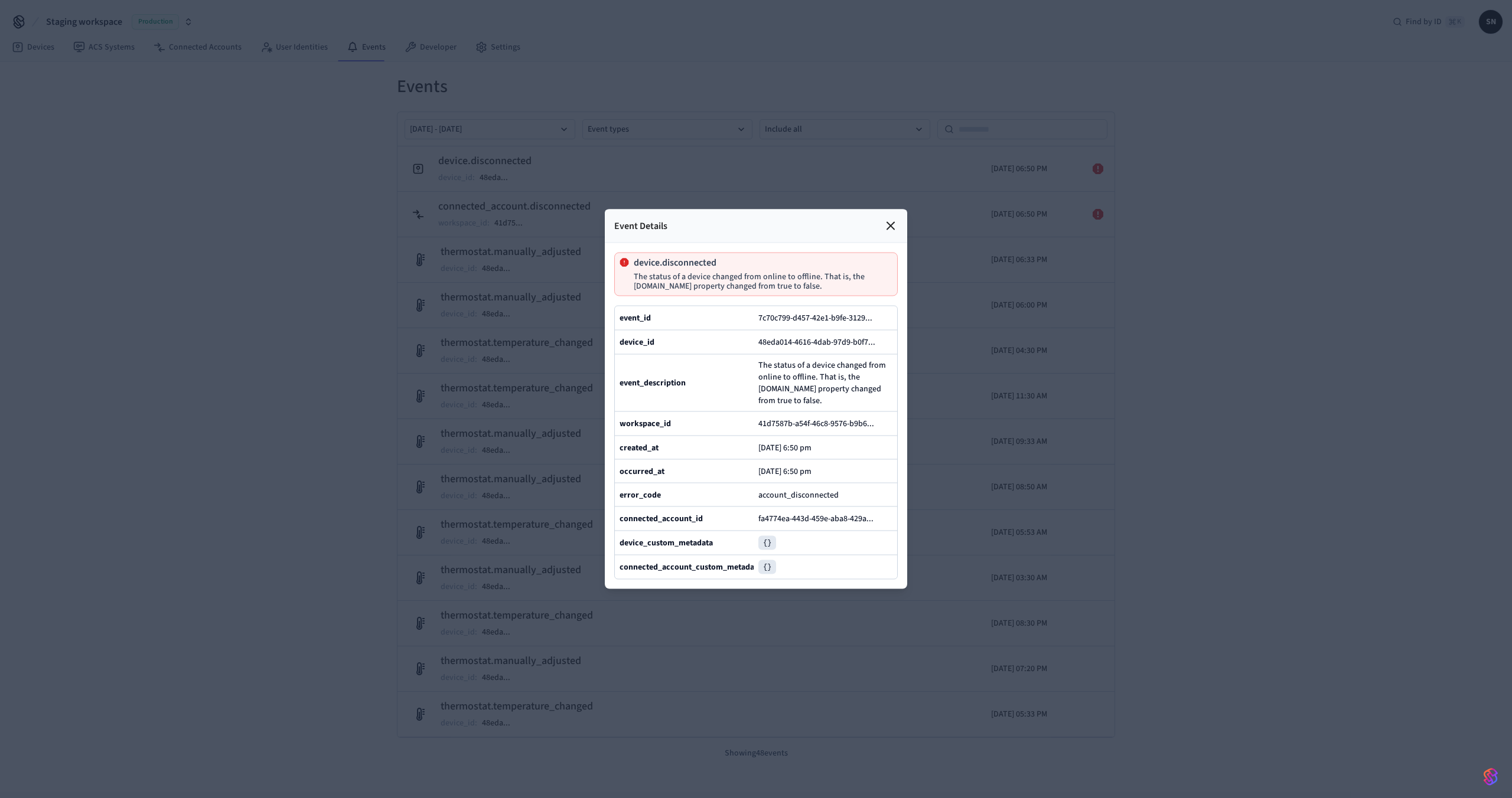
click at [888, 219] on icon at bounding box center [891, 226] width 14 height 14
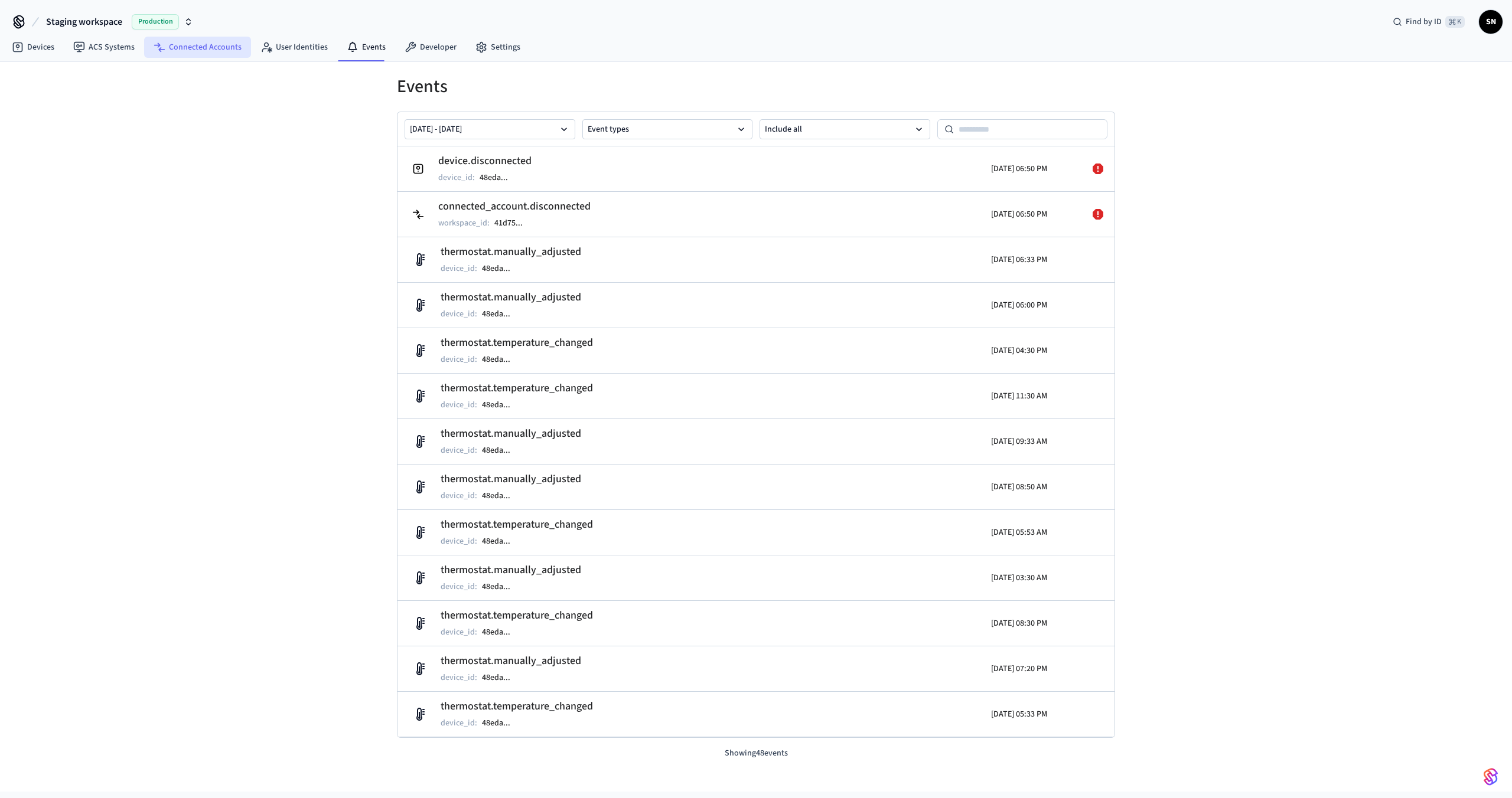
click at [204, 50] on link "Connected Accounts" at bounding box center [197, 47] width 107 height 21
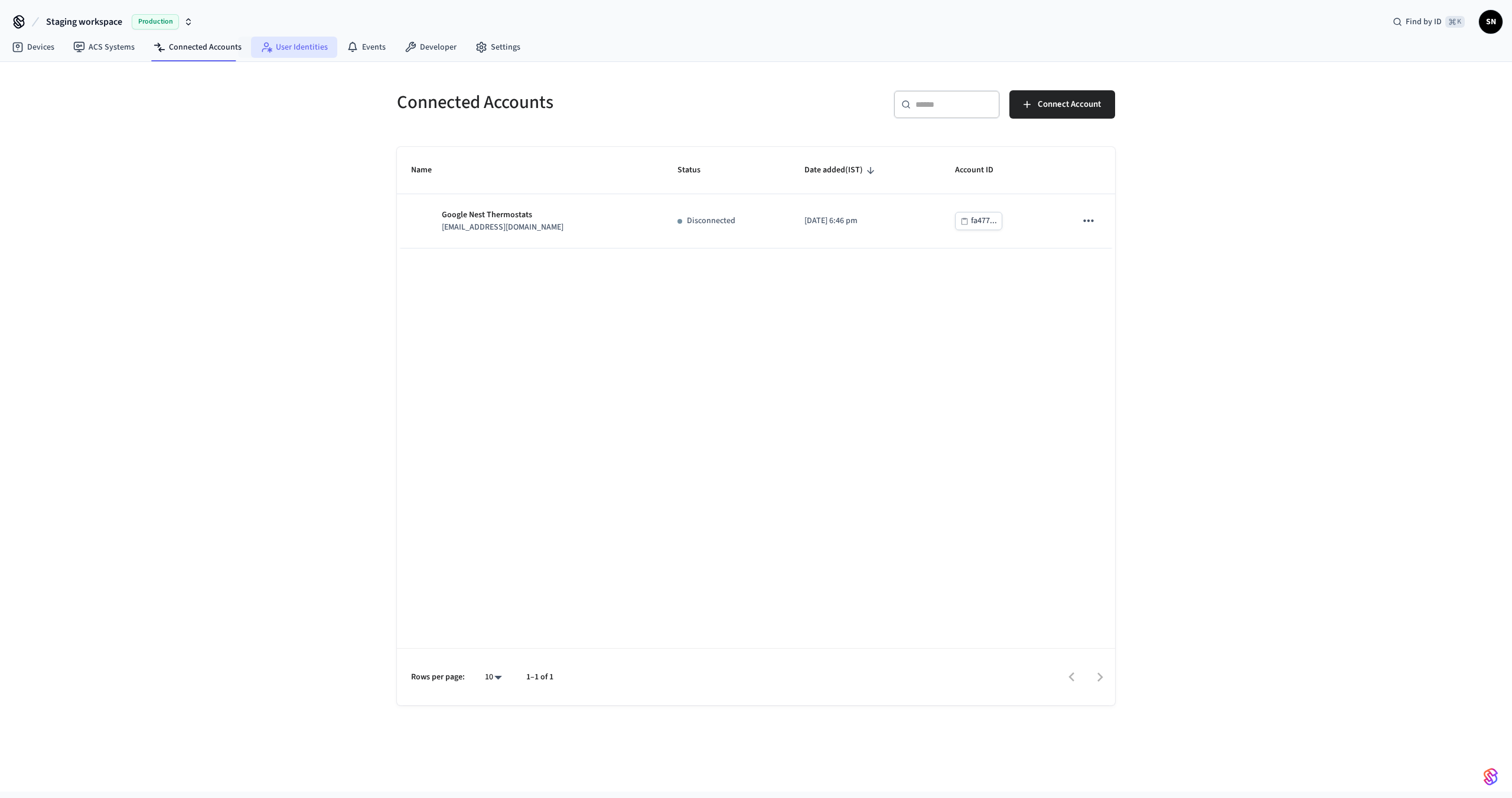
click at [293, 50] on link "User Identities" at bounding box center [294, 47] width 86 height 21
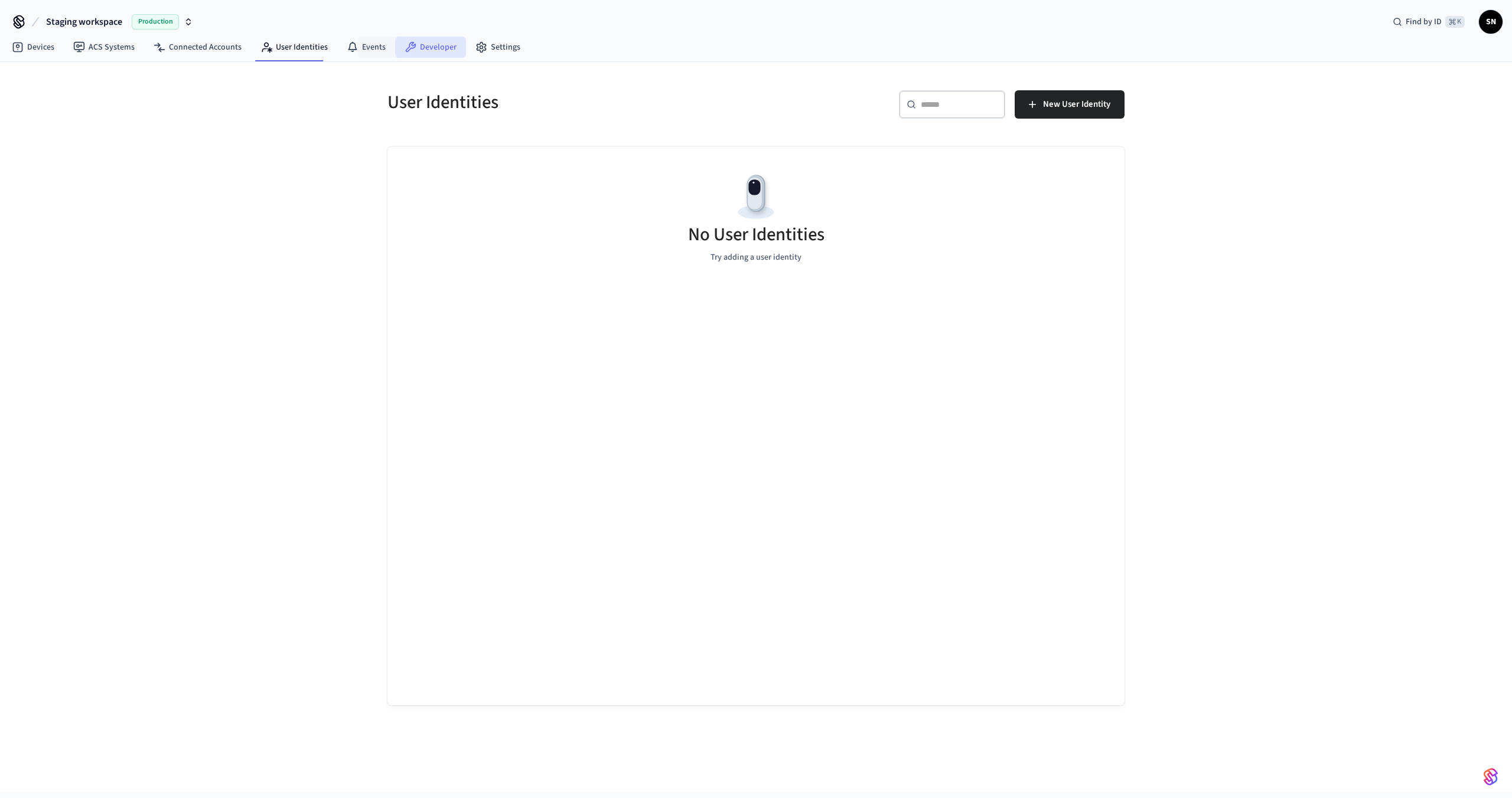
click at [411, 52] on link "Developer" at bounding box center [431, 47] width 71 height 21
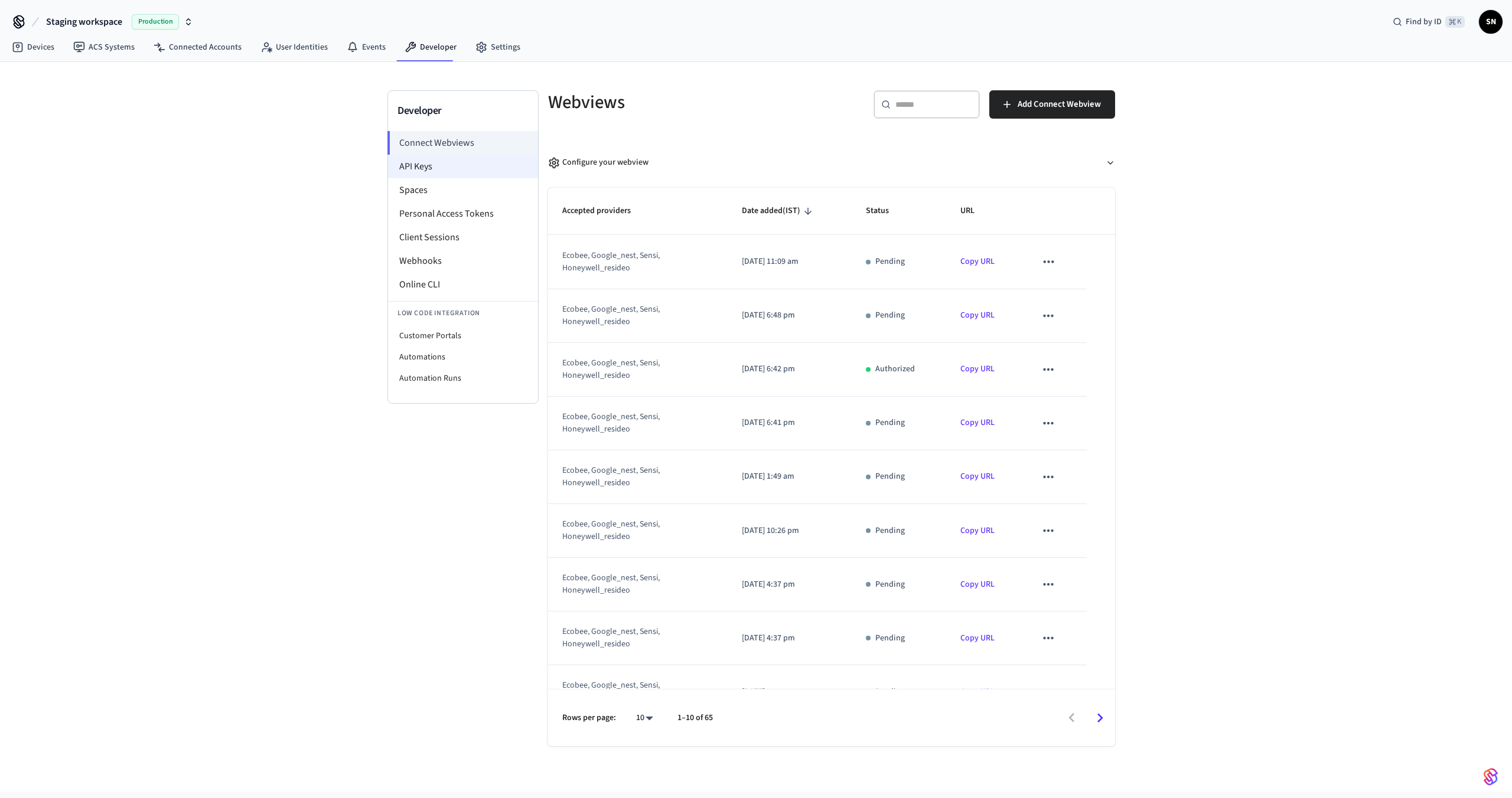
click at [418, 162] on li "API Keys" at bounding box center [463, 166] width 150 height 23
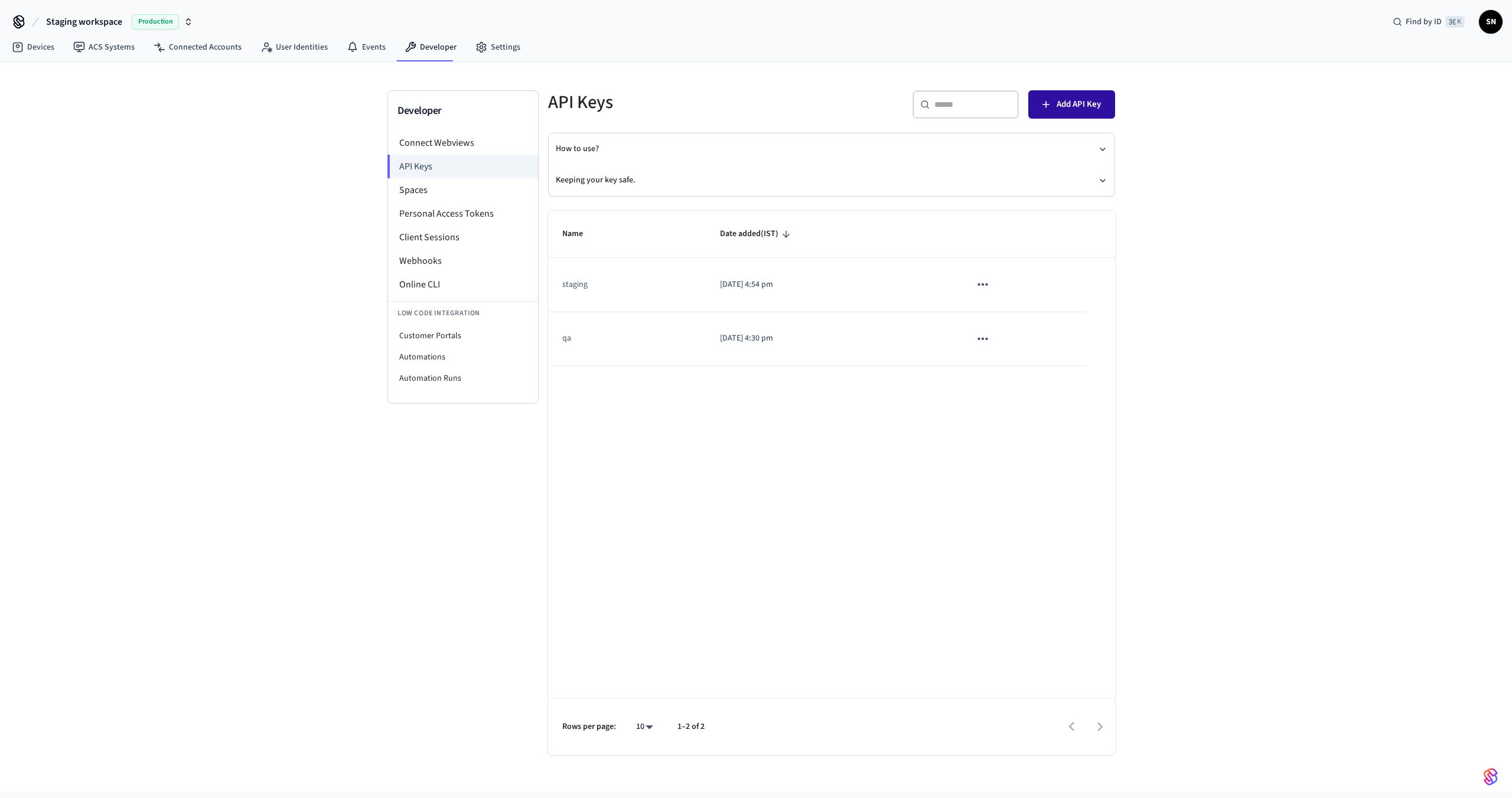
click at [1044, 105] on icon "button" at bounding box center [1045, 105] width 12 height 12
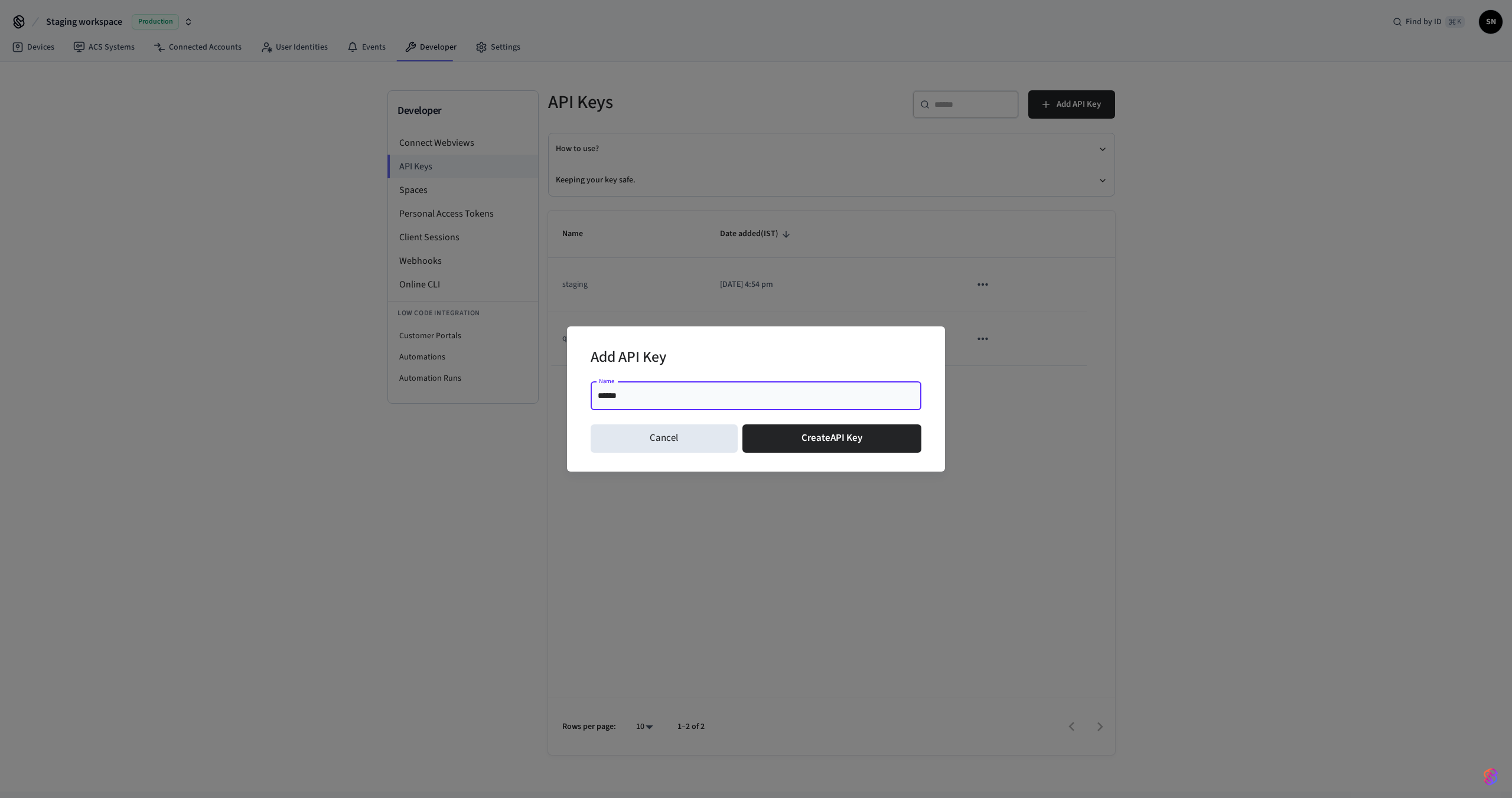
type input "*******"
click button "Create API Key" at bounding box center [831, 438] width 179 height 28
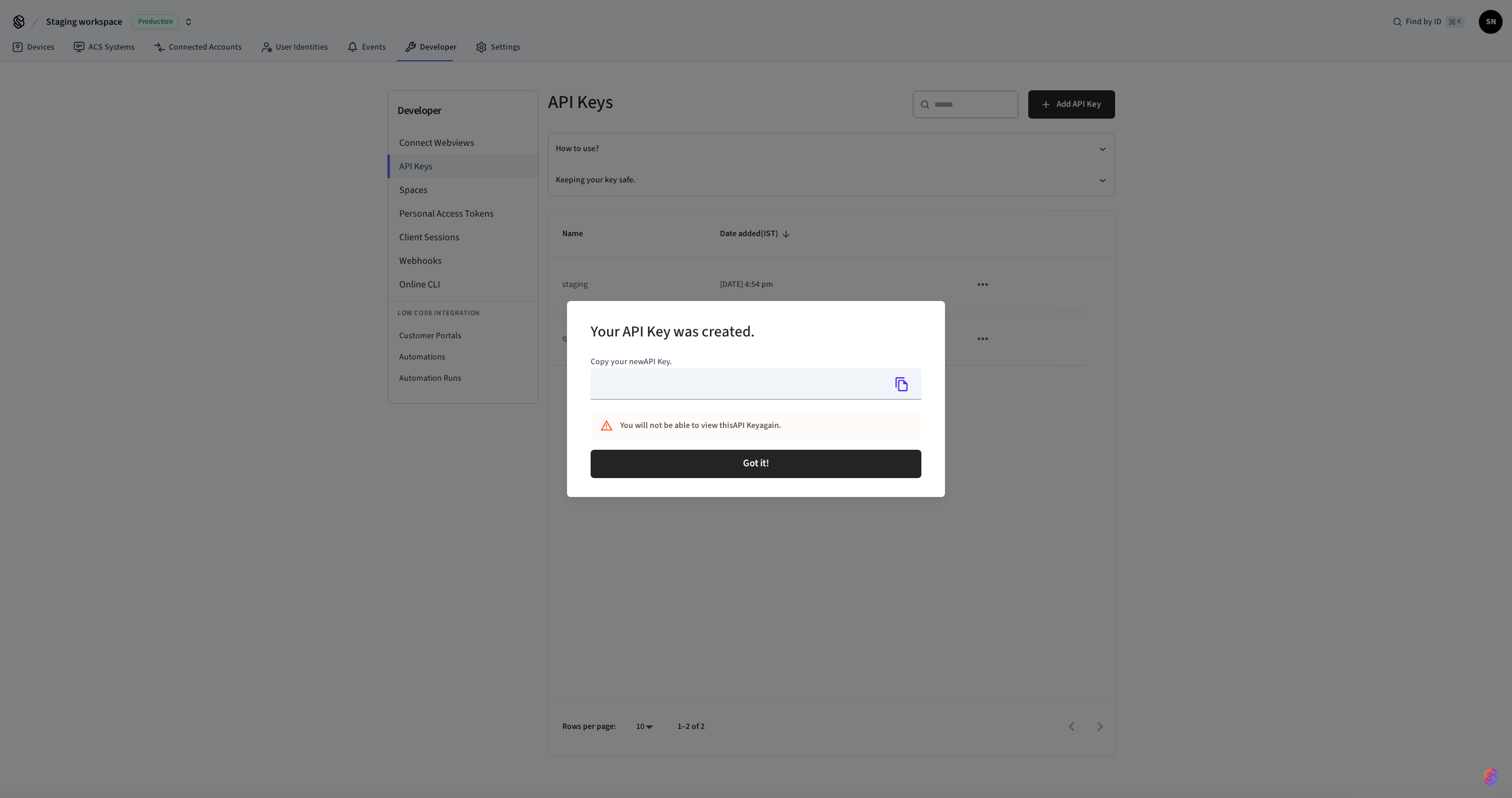
type input "**********"
click at [903, 390] on icon "Copy" at bounding box center [901, 385] width 12 height 14
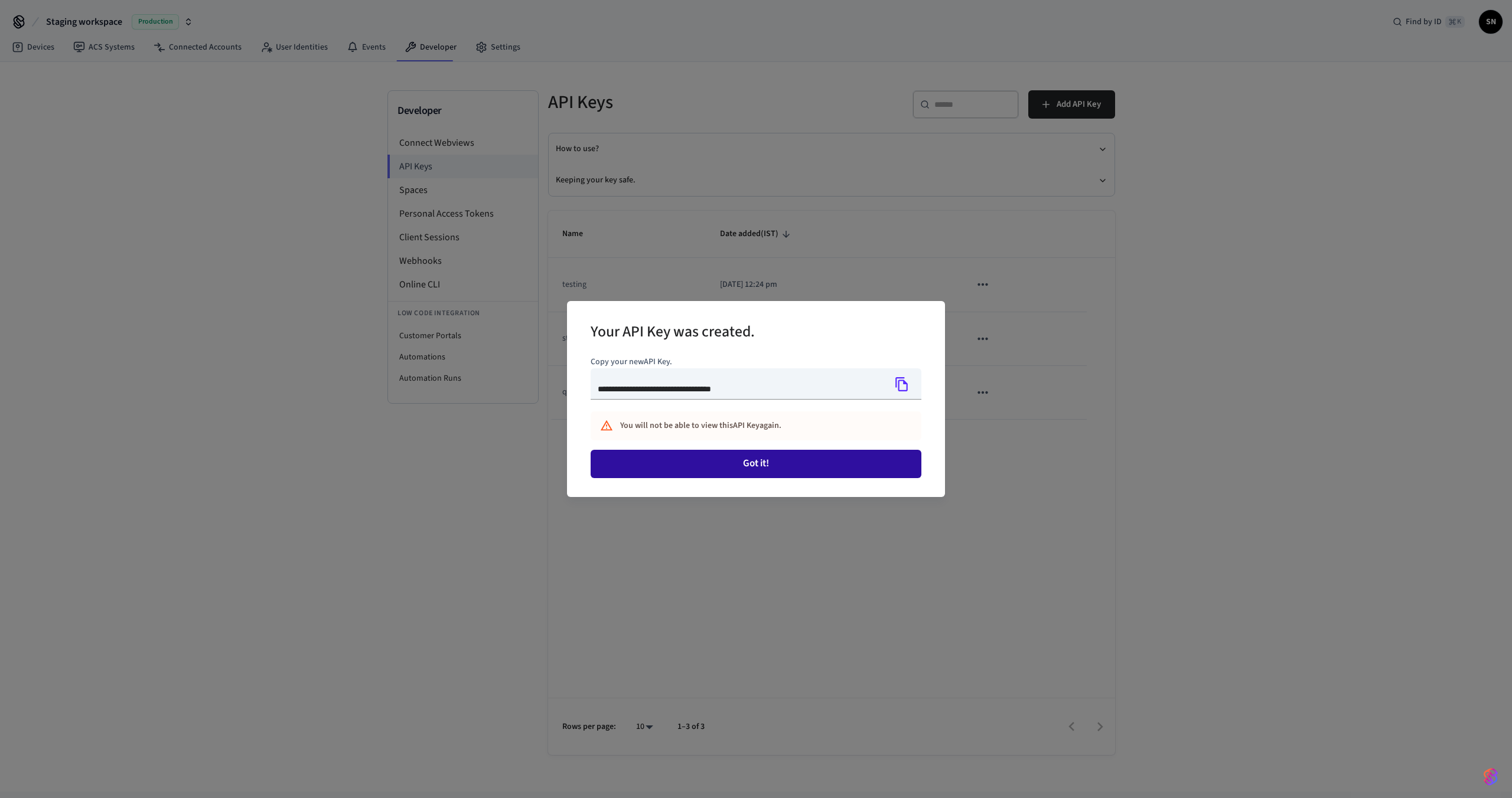
click at [756, 460] on button "Got it!" at bounding box center [756, 463] width 331 height 28
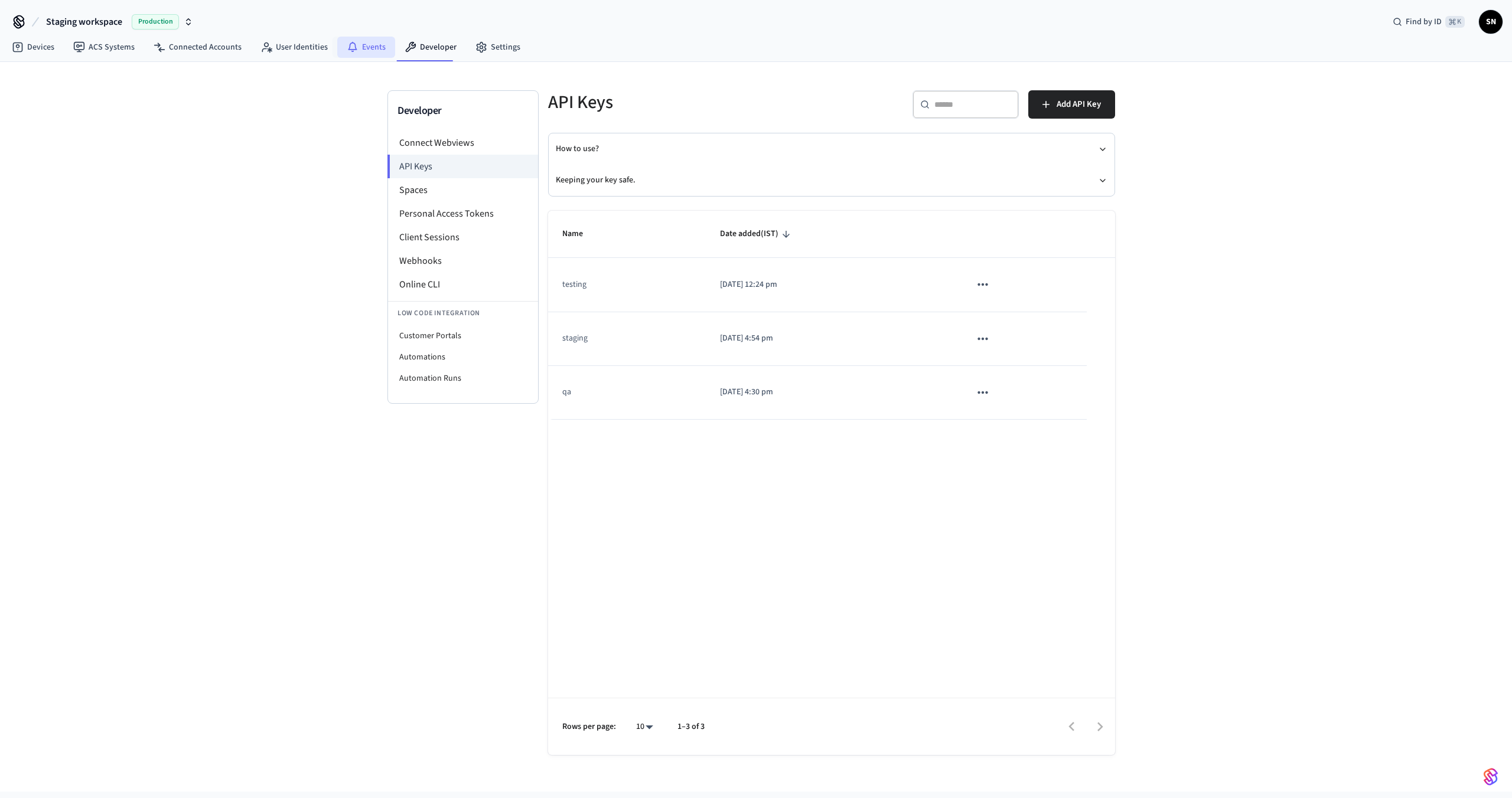
click at [356, 47] on link "Events" at bounding box center [366, 47] width 58 height 21
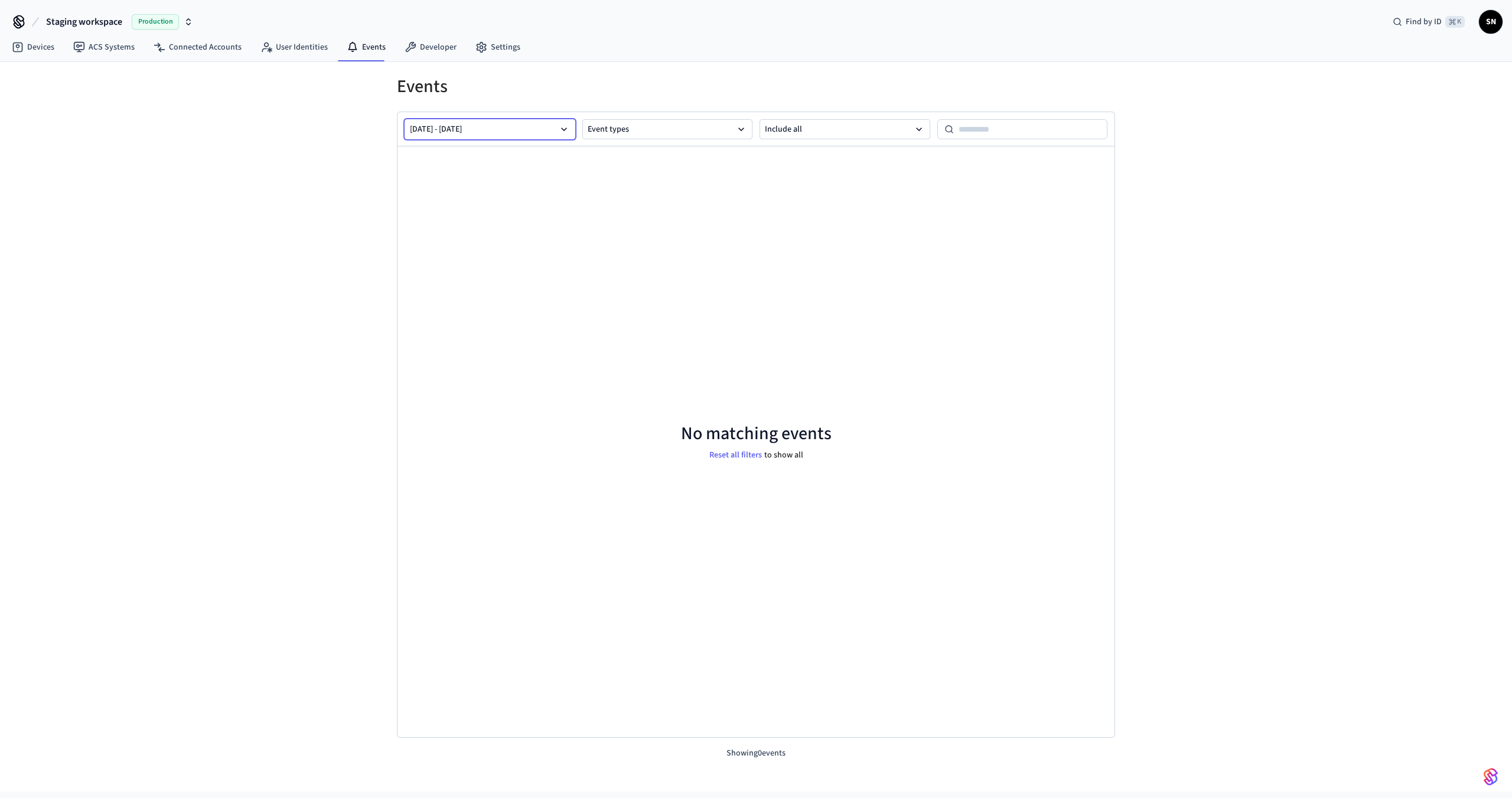
click at [518, 129] on button "[DATE] - [DATE]" at bounding box center [490, 129] width 171 height 20
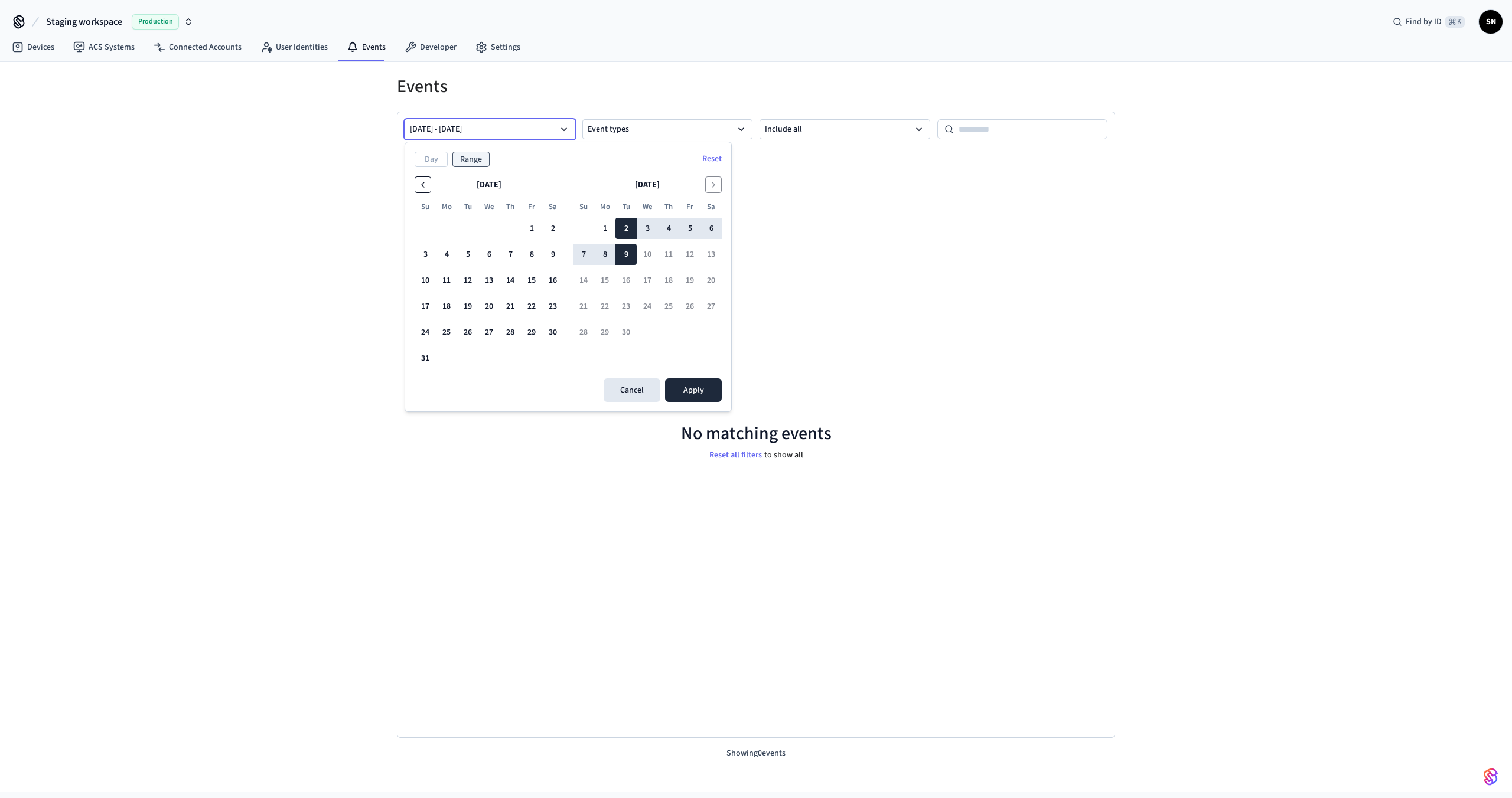
click at [423, 187] on icon "Go to the Previous Month" at bounding box center [422, 185] width 2 height 5
click at [487, 220] on button "4" at bounding box center [488, 228] width 21 height 21
click at [690, 354] on button "Apply" at bounding box center [693, 364] width 56 height 23
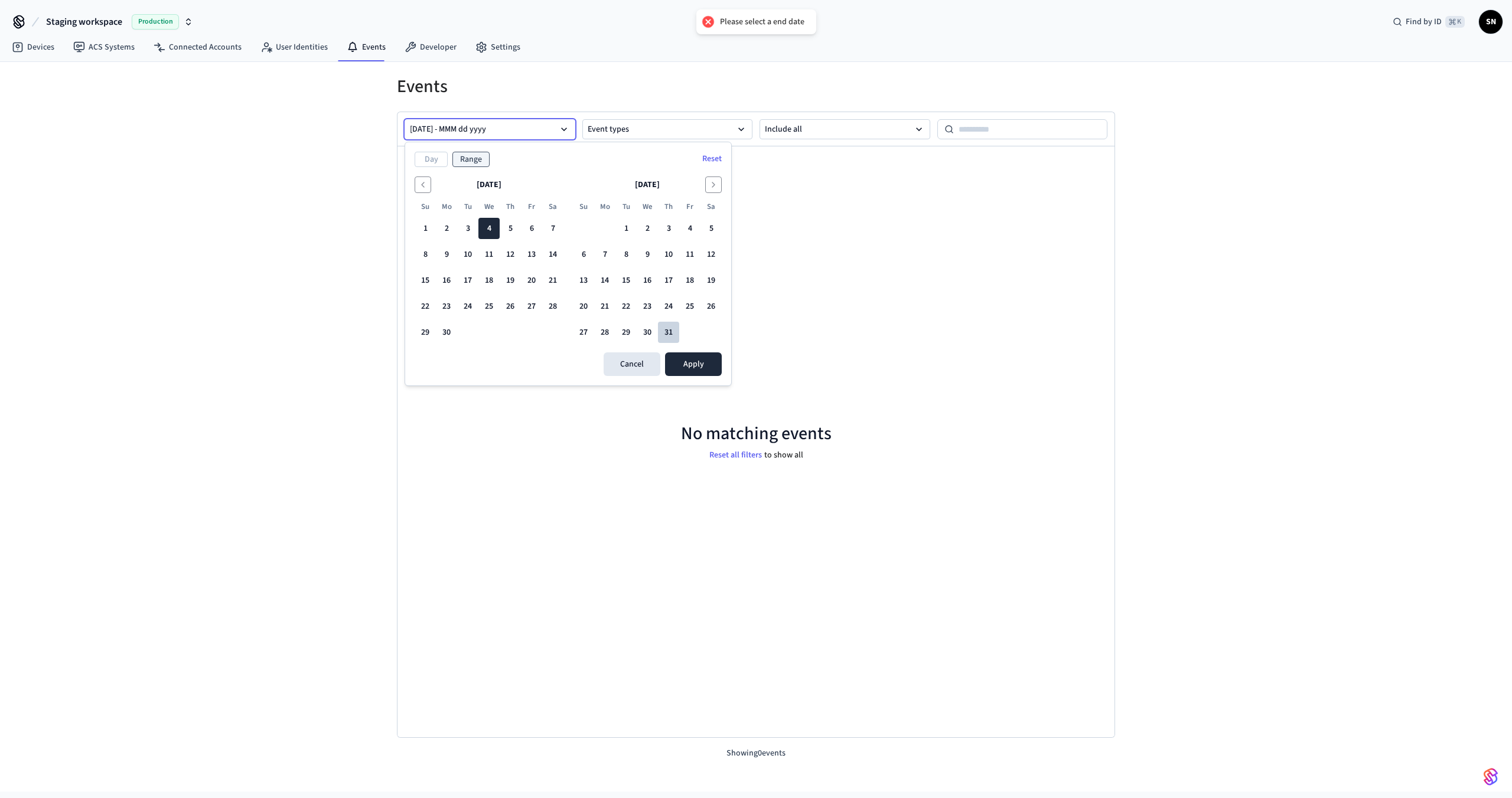
click at [673, 335] on button "31" at bounding box center [669, 332] width 21 height 21
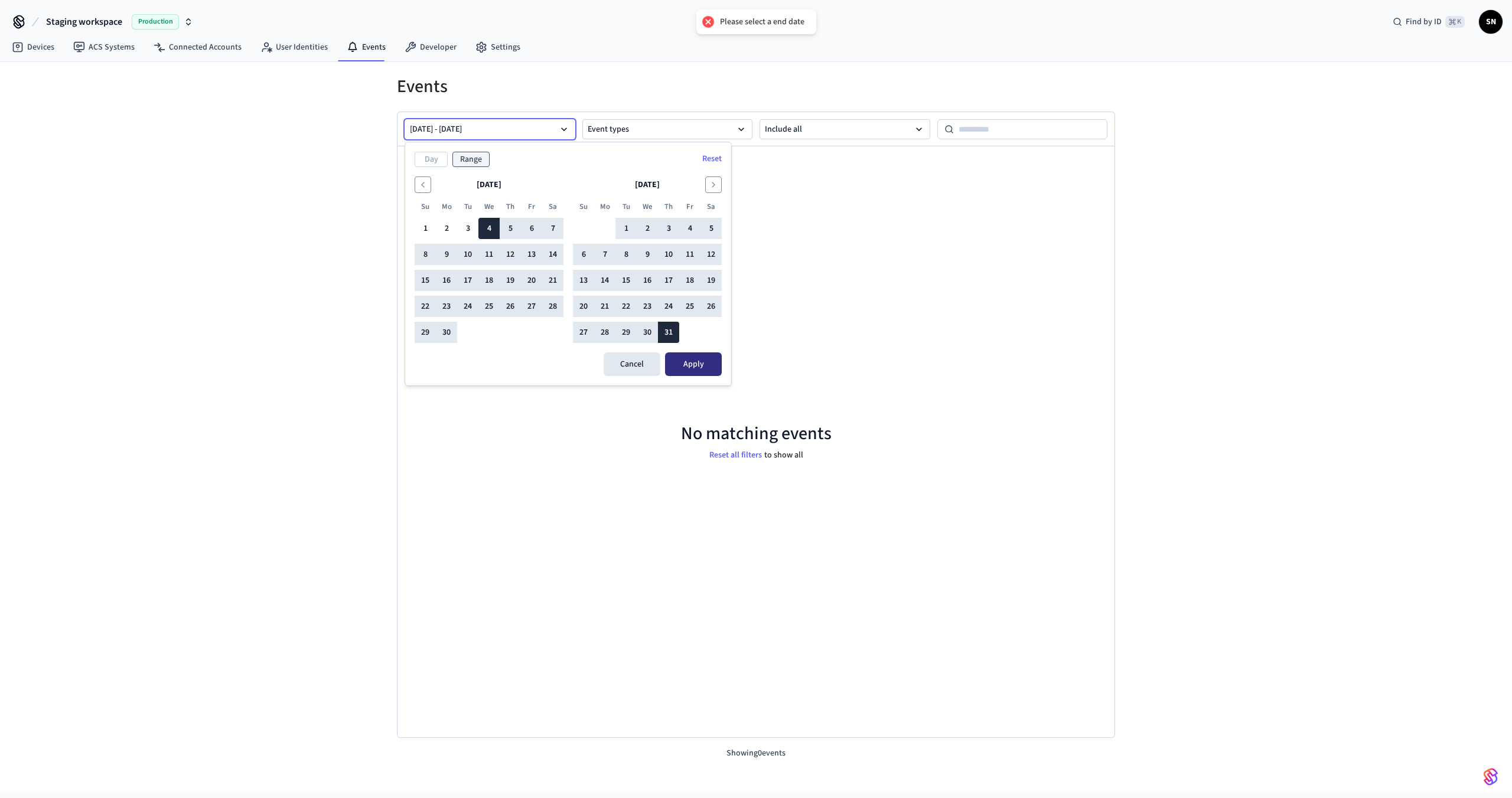
click at [695, 367] on button "Apply" at bounding box center [693, 364] width 56 height 23
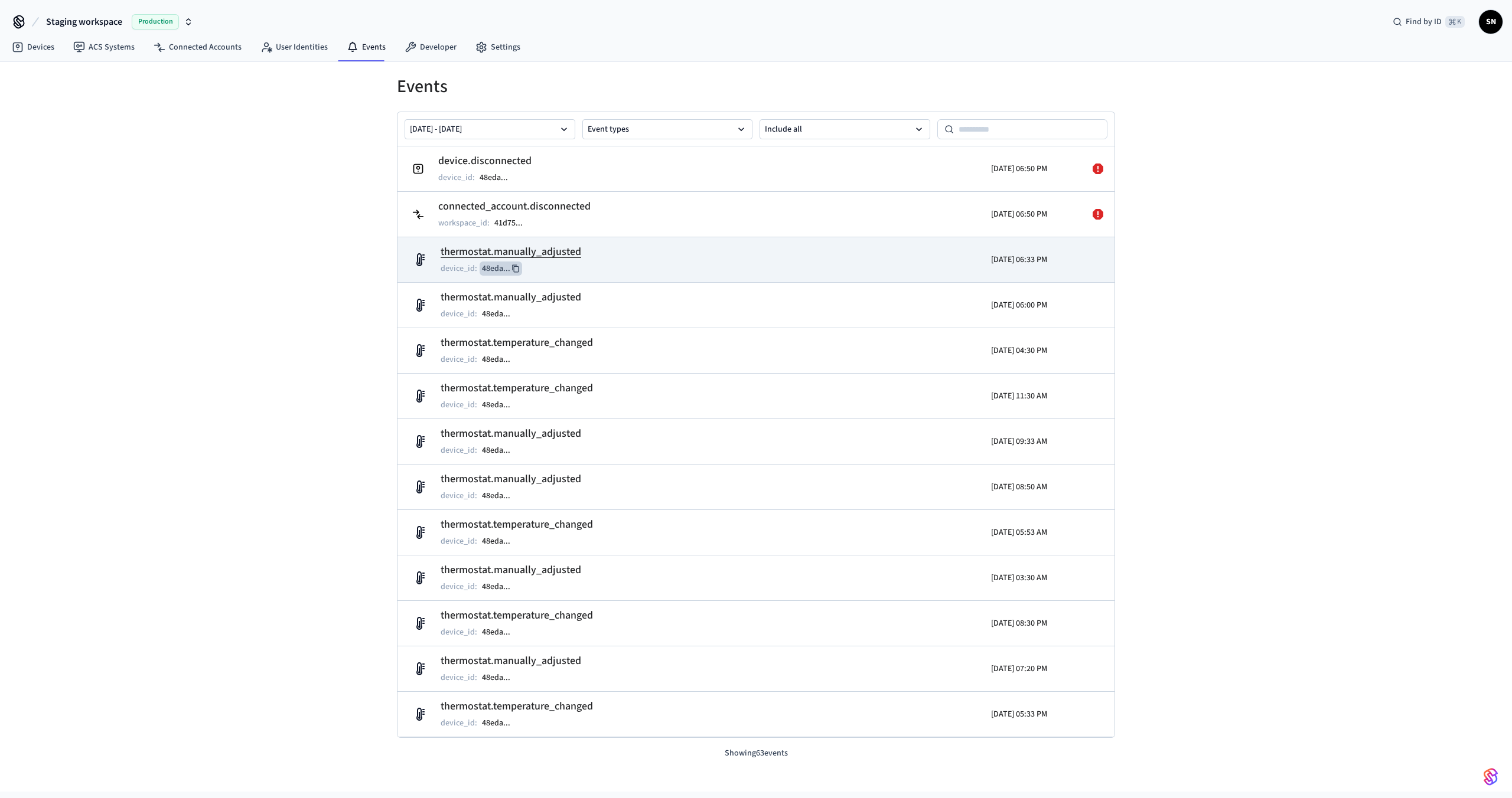
click at [513, 268] on icon at bounding box center [516, 269] width 8 height 8
click at [17, 50] on icon at bounding box center [18, 47] width 12 height 12
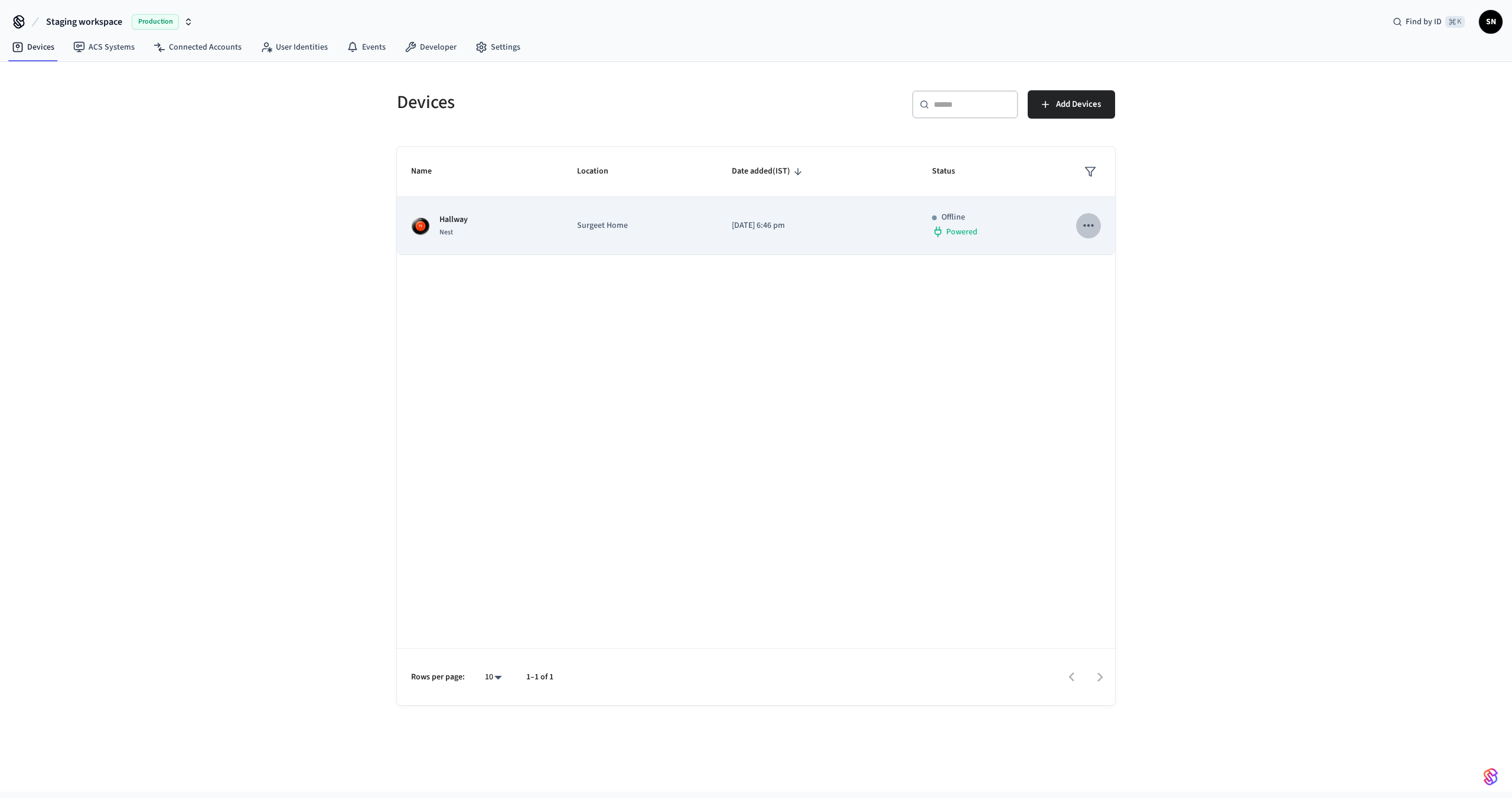
click at [1092, 225] on icon "sticky table" at bounding box center [1088, 225] width 10 height 2
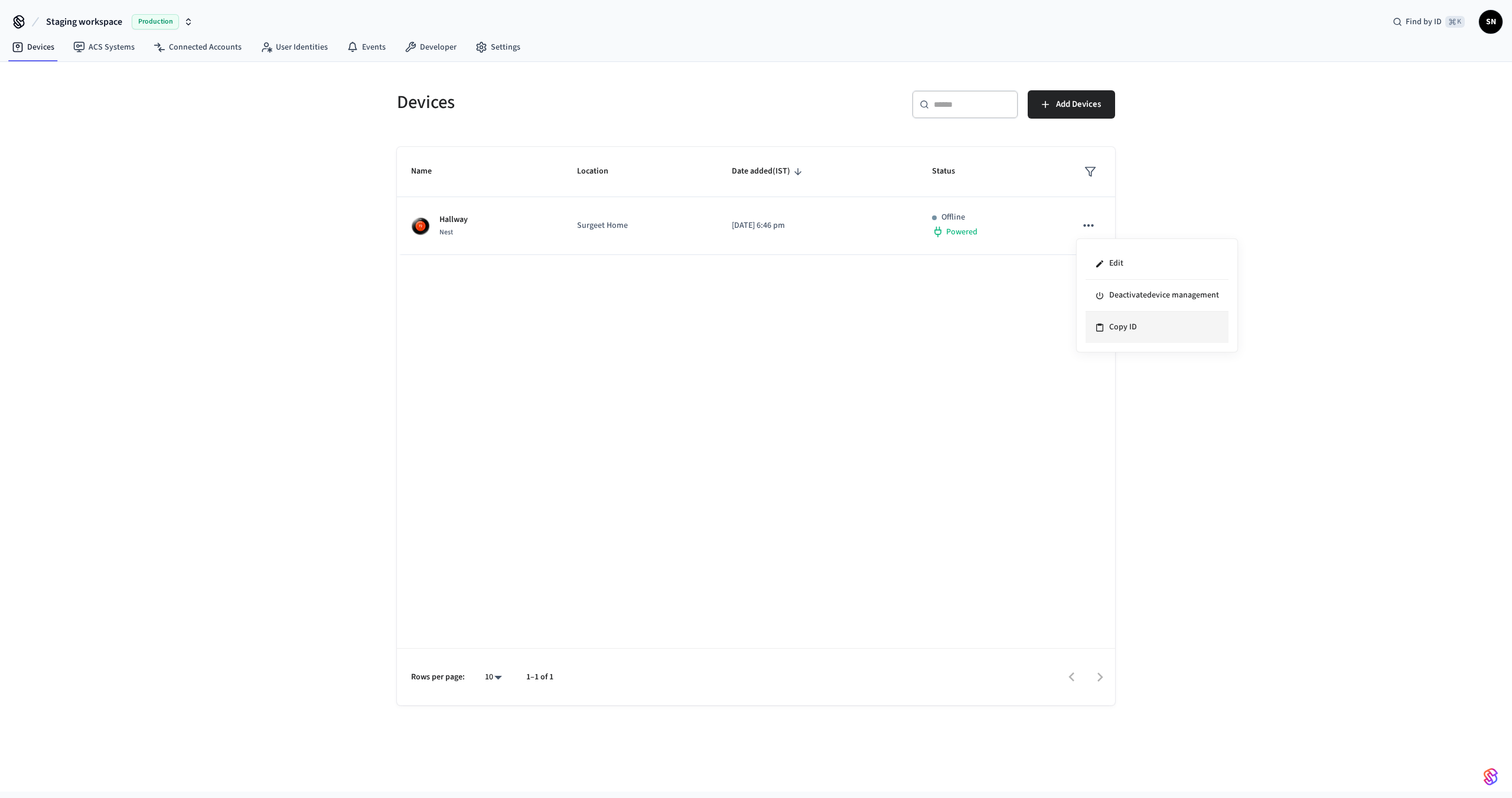
click at [1110, 327] on li "Copy ID" at bounding box center [1157, 327] width 143 height 31
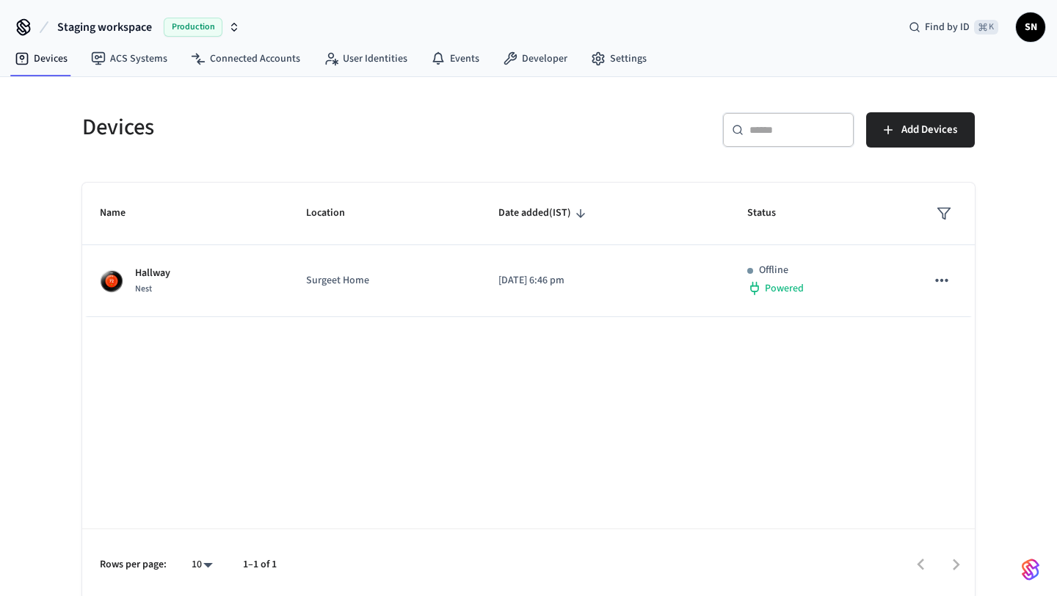
click at [398, 143] on div "Devices" at bounding box center [292, 127] width 455 height 65
